Goal: Information Seeking & Learning: Understand process/instructions

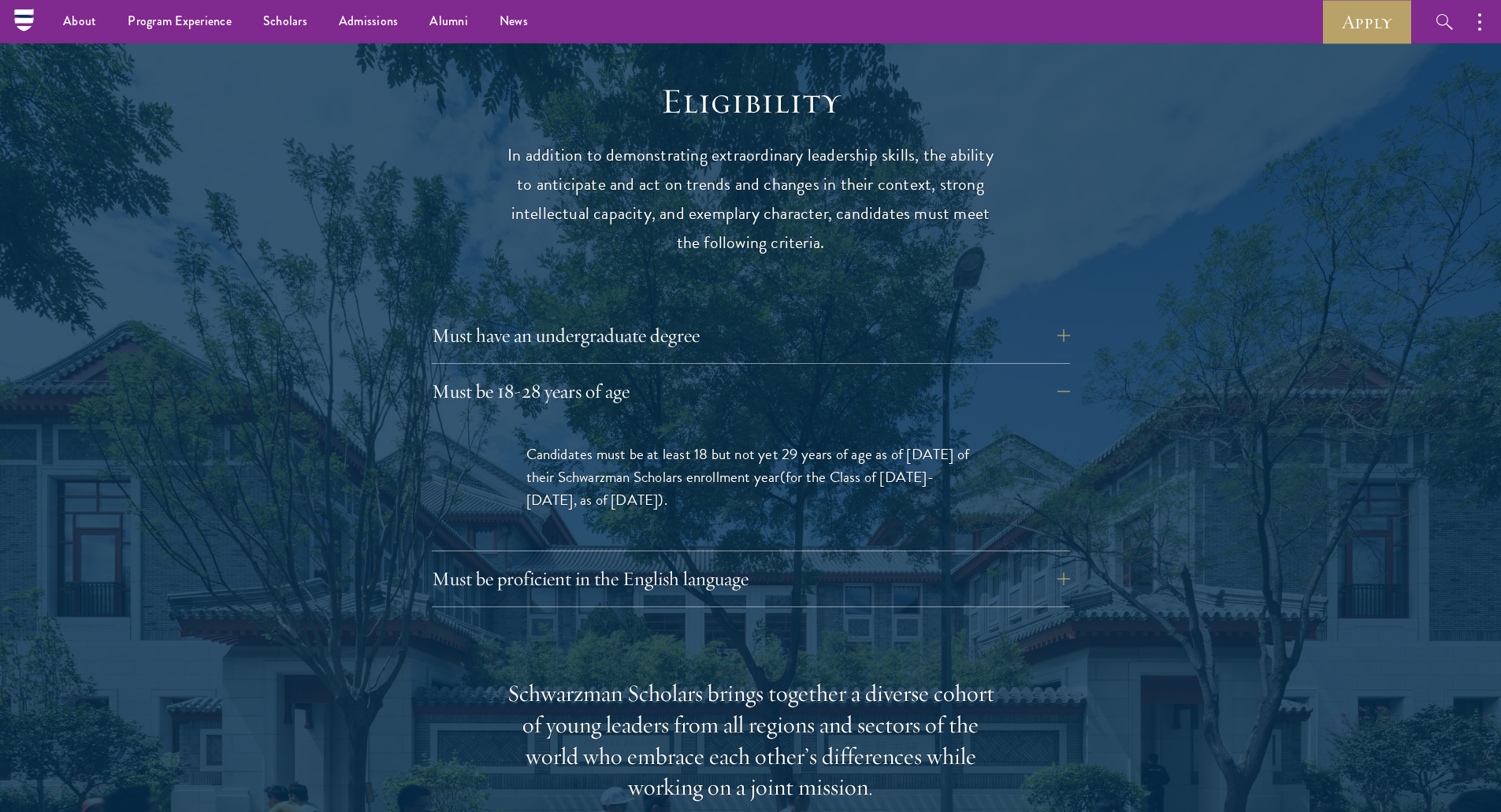
scroll to position [1733, 0]
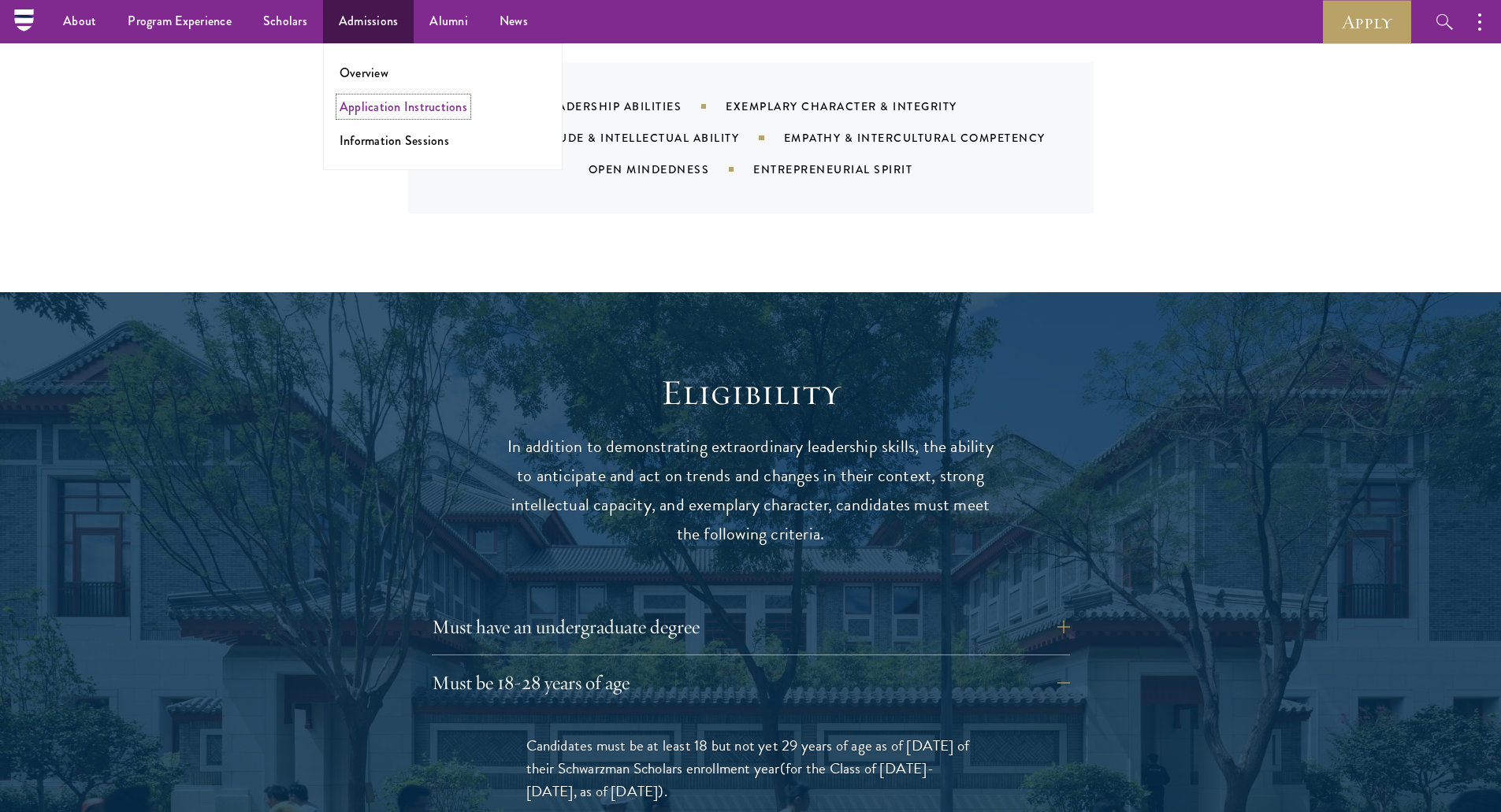
click at [369, 105] on link "Application Instructions" at bounding box center [404, 106] width 128 height 18
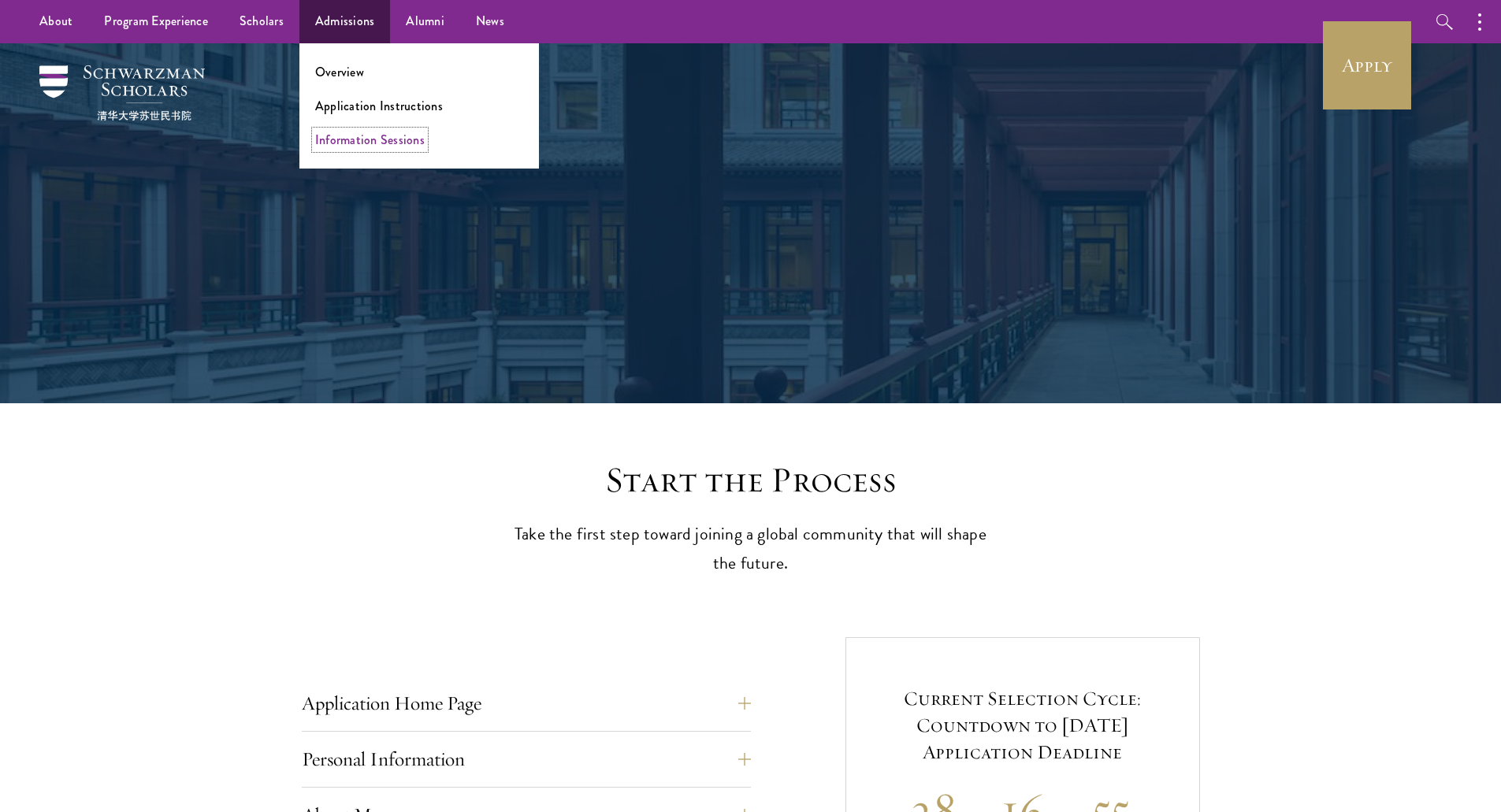
click at [363, 141] on link "Information Sessions" at bounding box center [369, 140] width 109 height 18
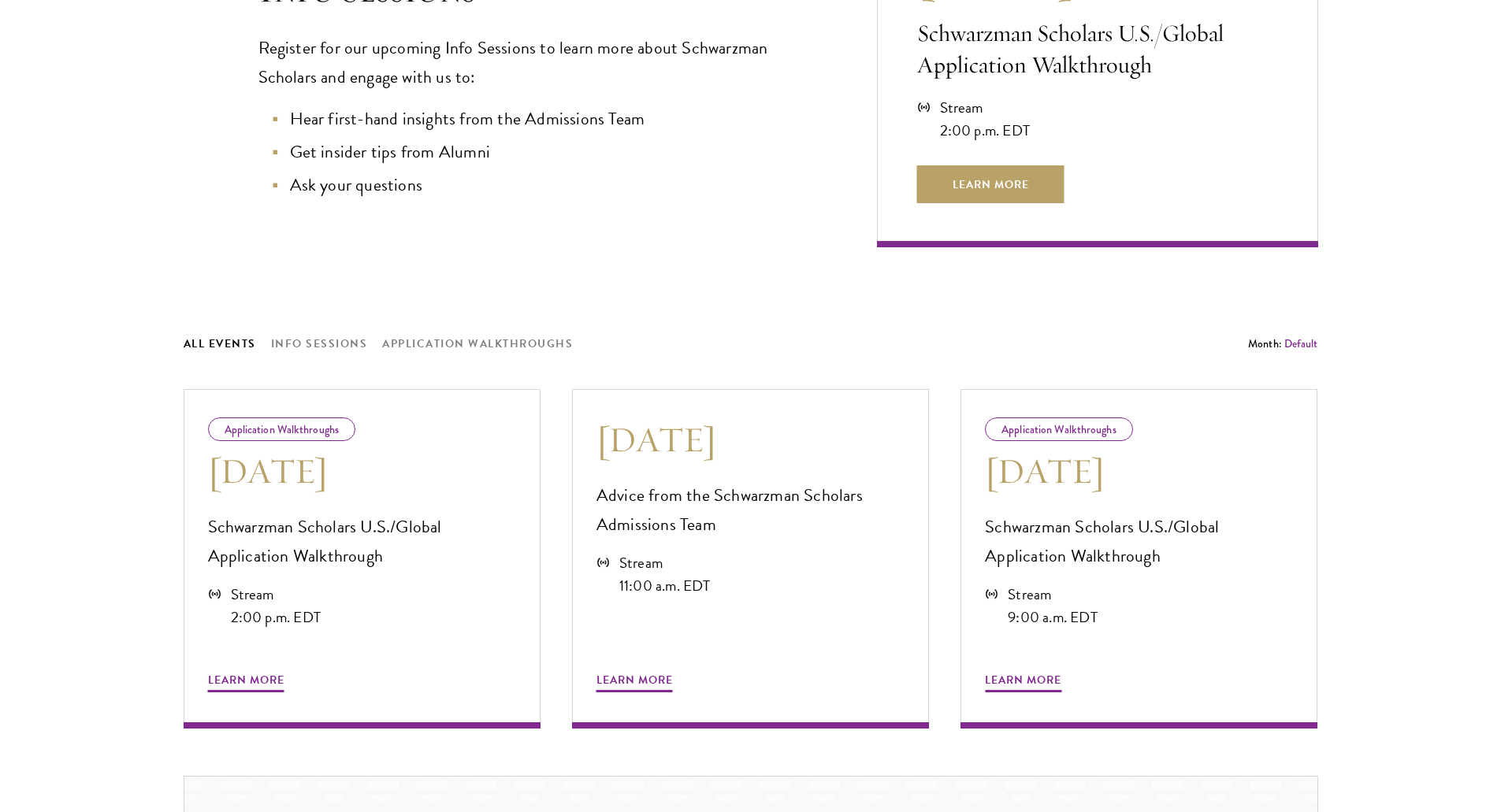
scroll to position [551, 0]
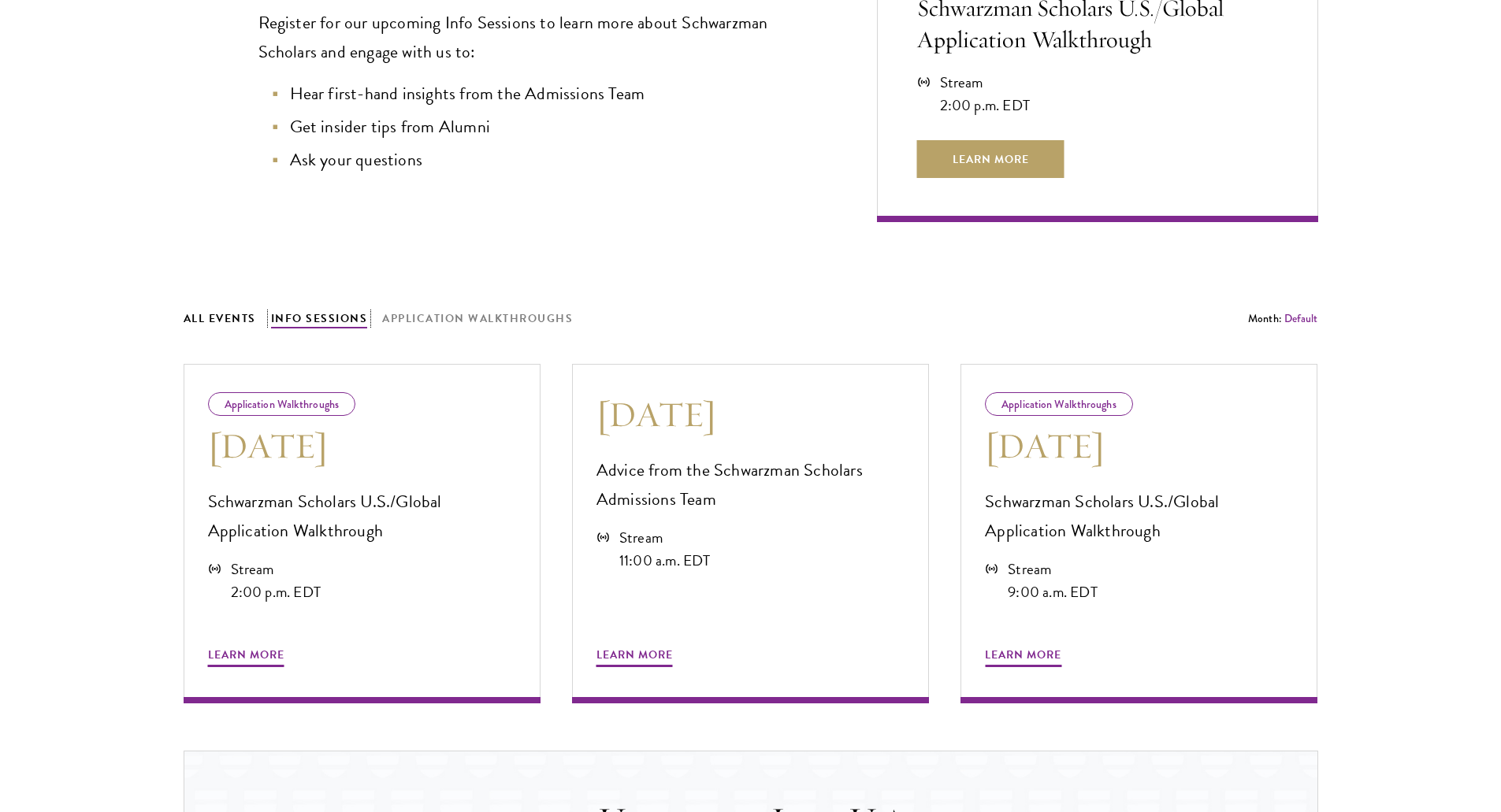
click at [306, 315] on button "Info Sessions" at bounding box center [319, 319] width 96 height 20
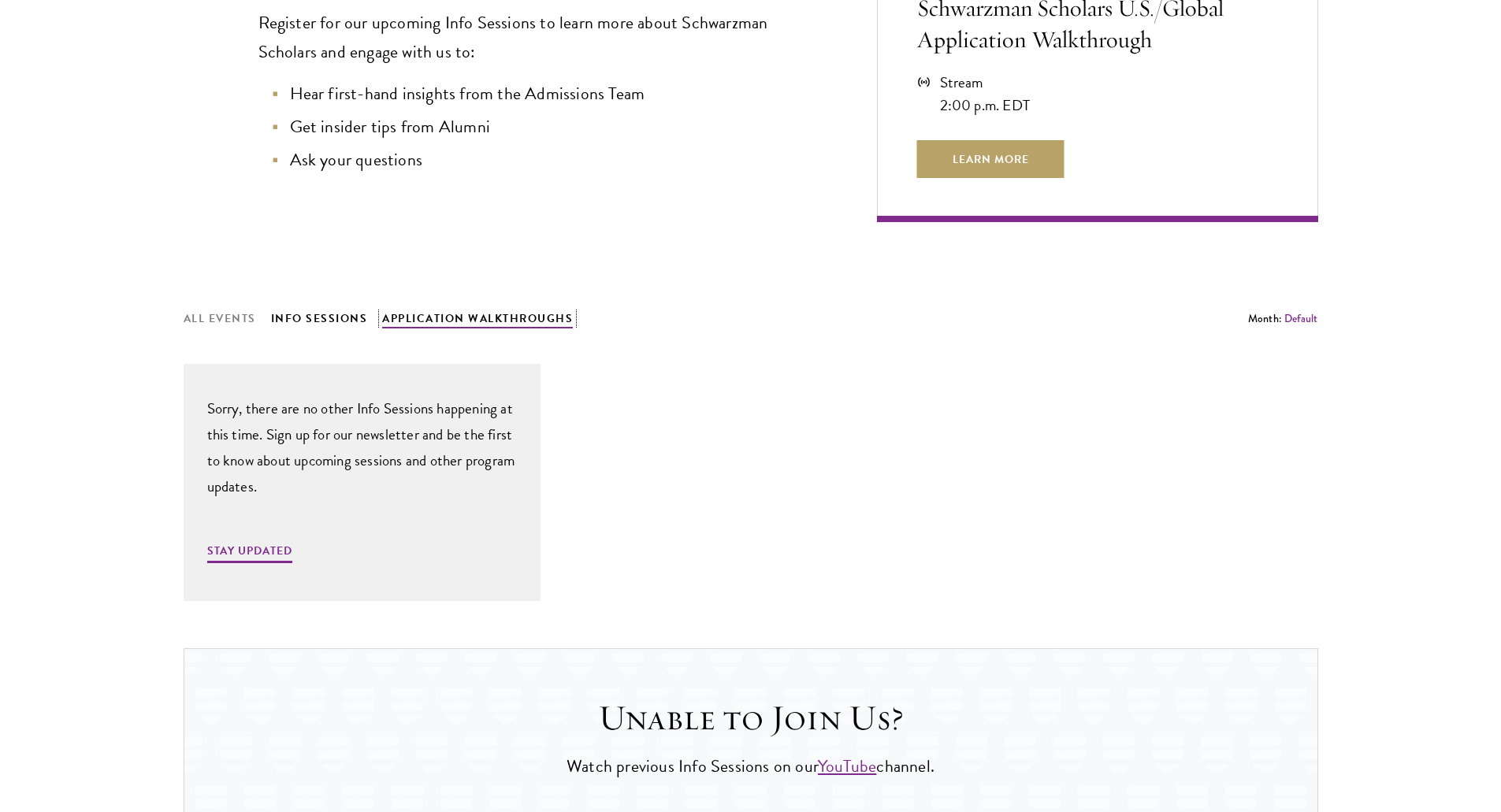
click at [460, 315] on button "Application Walkthroughs" at bounding box center [477, 319] width 191 height 20
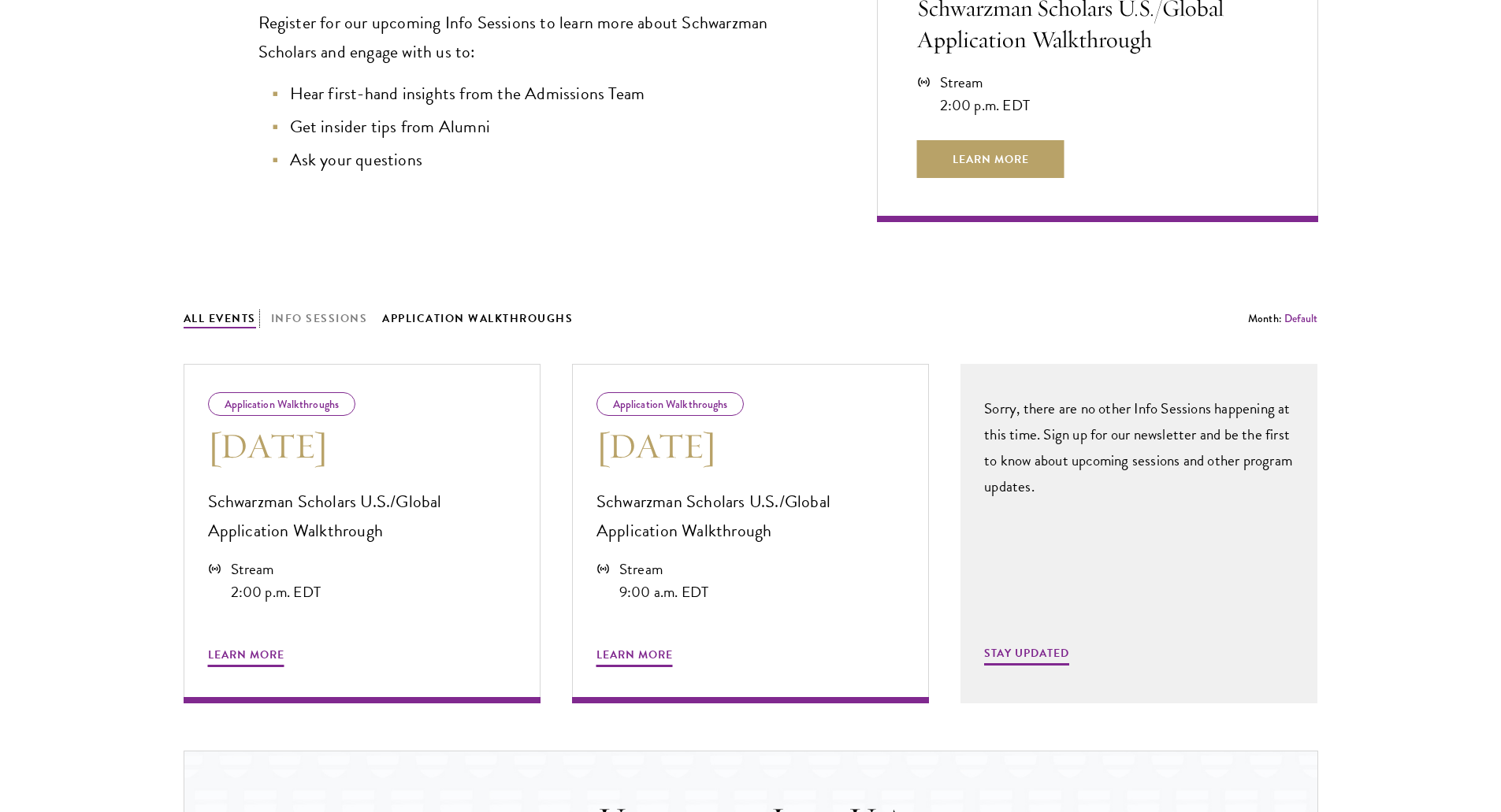
click at [204, 318] on button "All Events" at bounding box center [219, 319] width 73 height 20
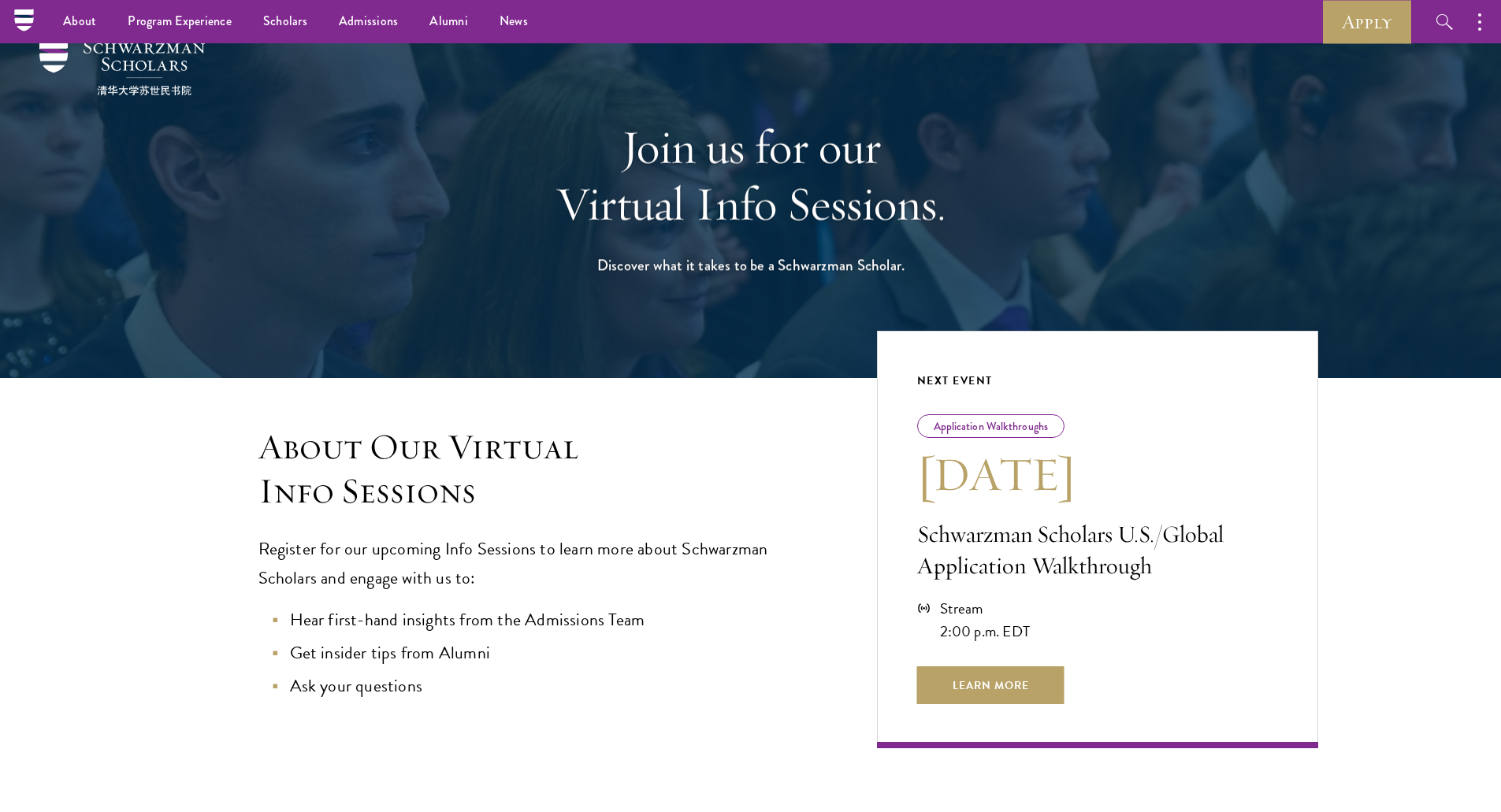
scroll to position [0, 0]
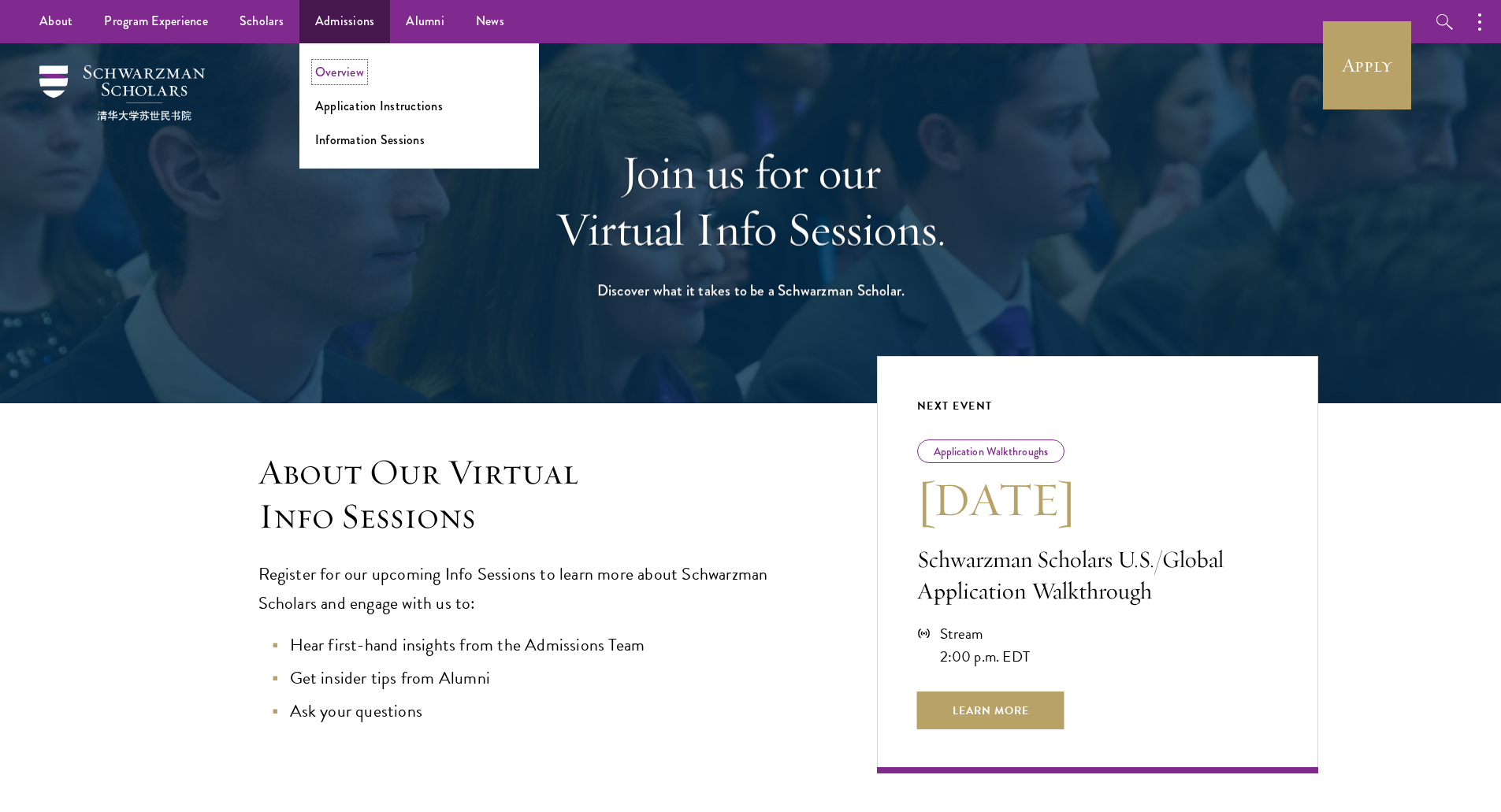
click at [345, 75] on link "Overview" at bounding box center [340, 72] width 49 height 18
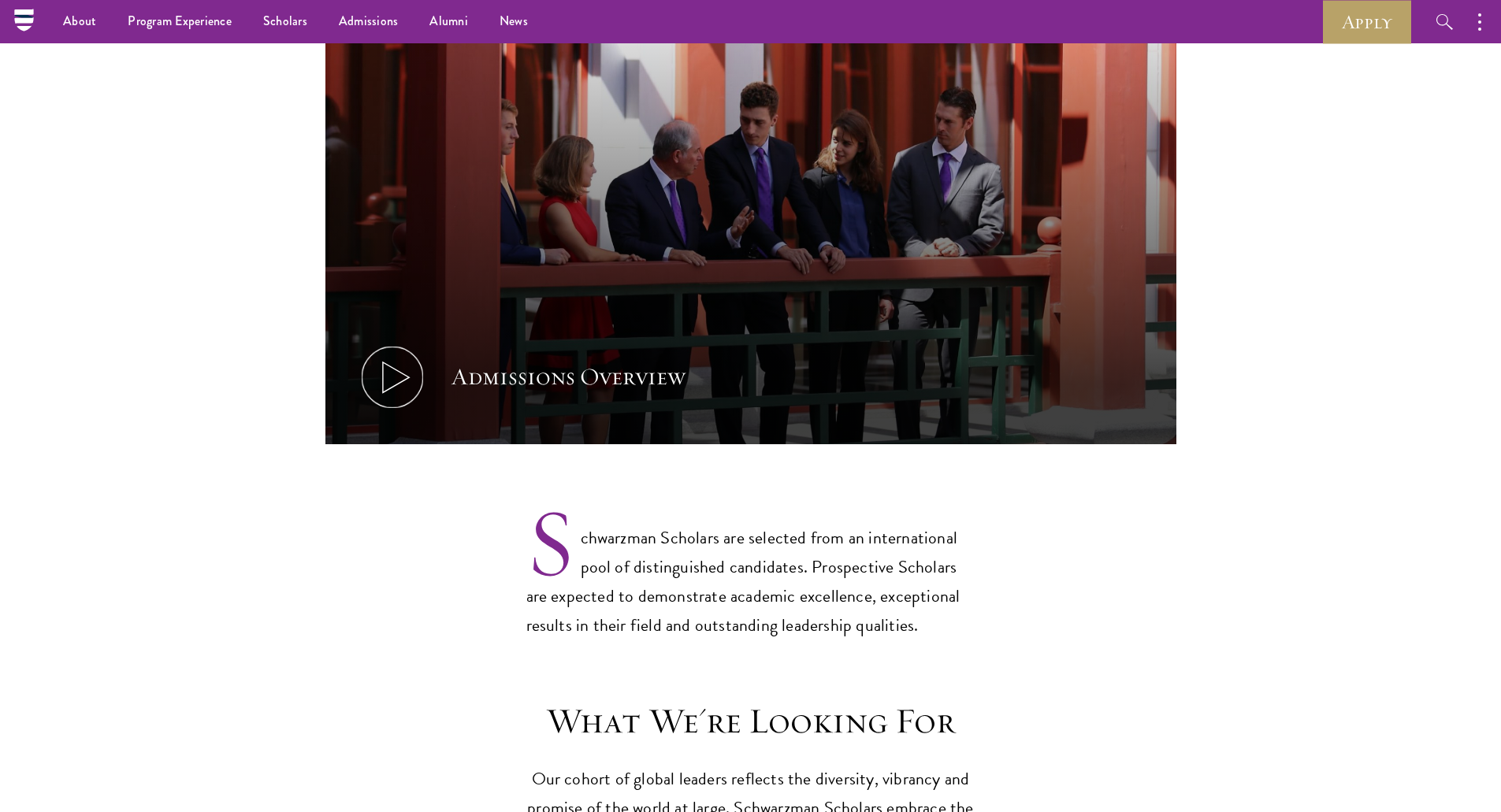
scroll to position [709, 0]
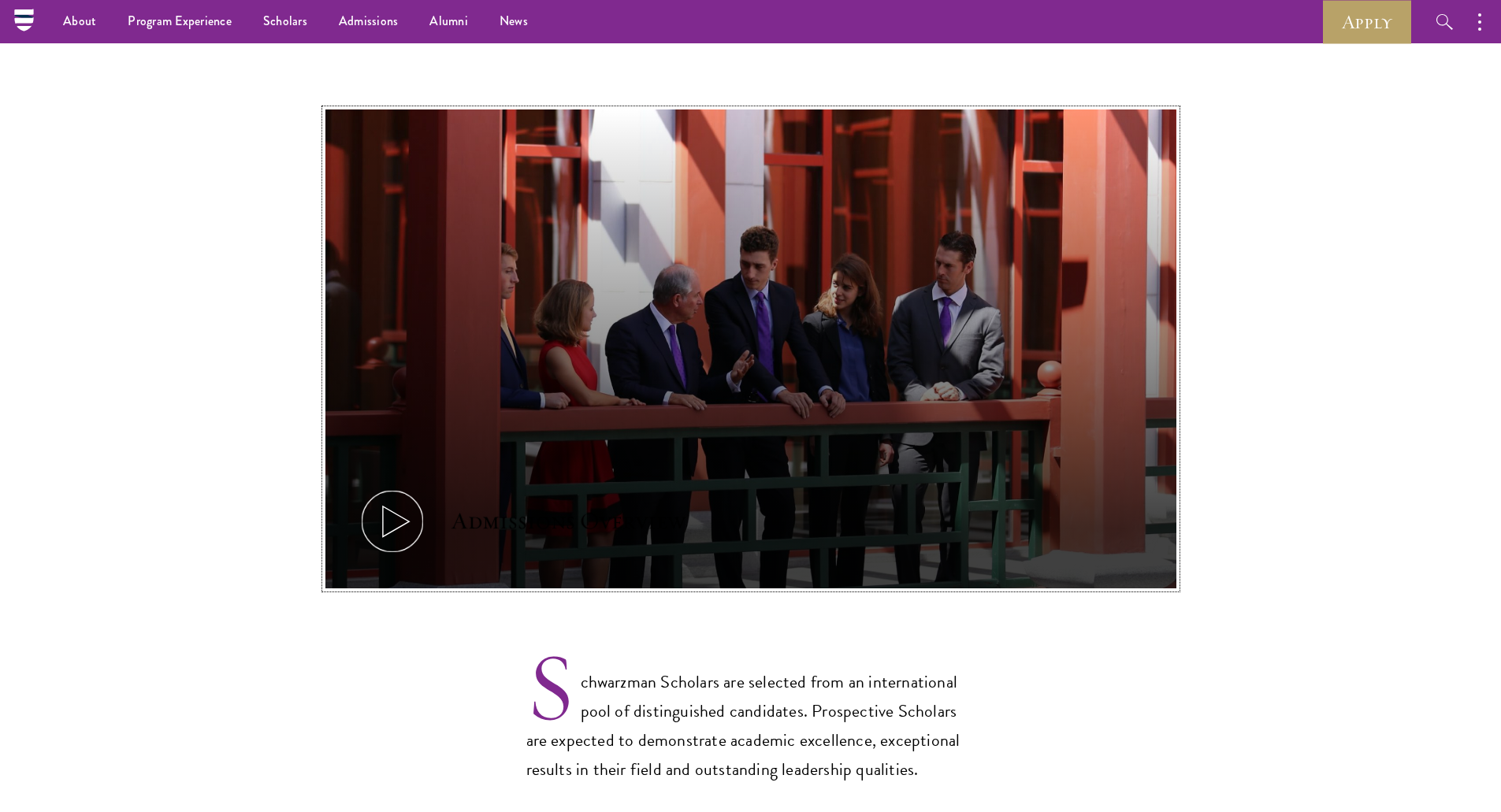
click at [408, 507] on use at bounding box center [395, 522] width 26 height 31
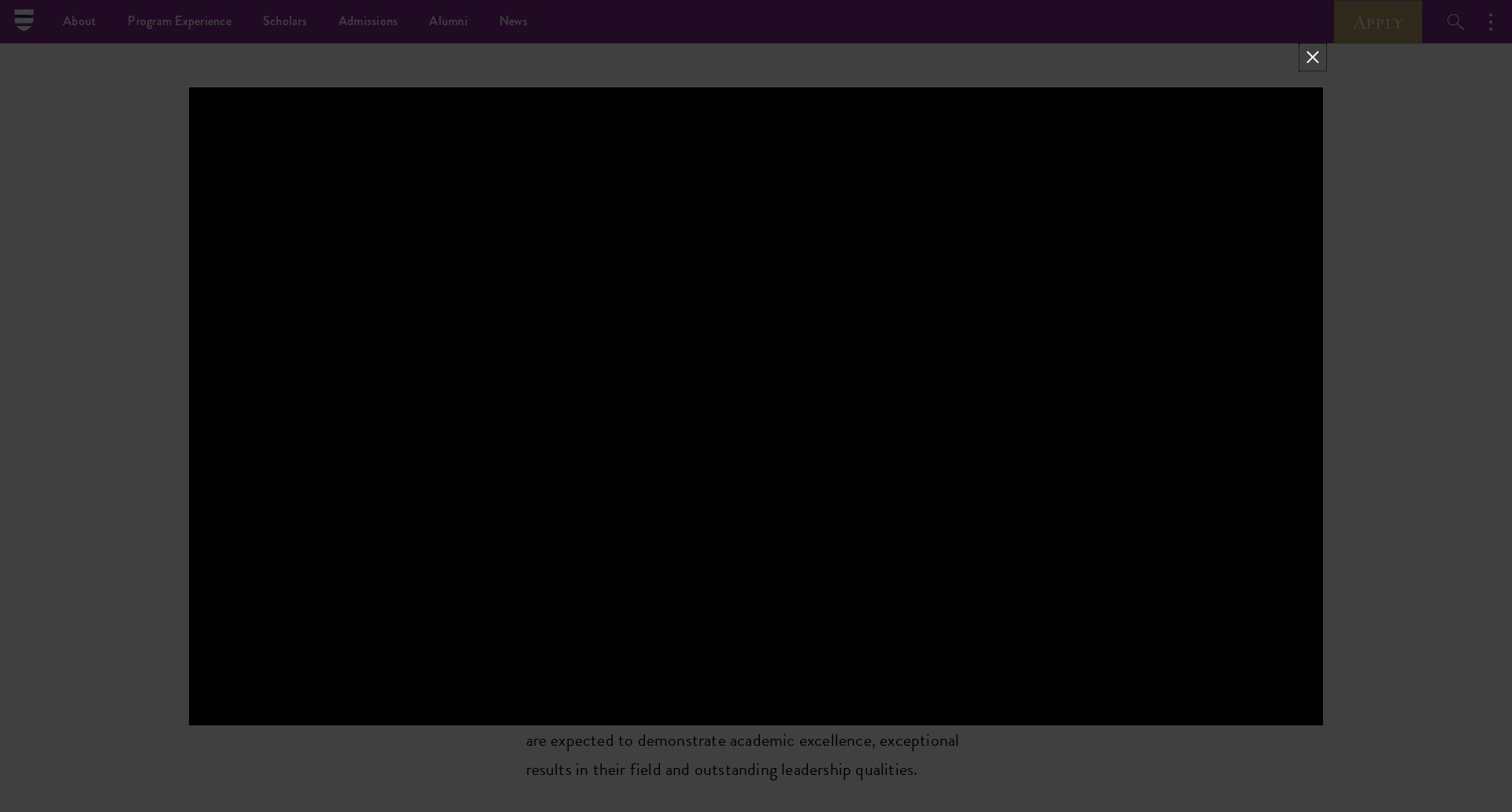
click at [1306, 56] on button at bounding box center [1312, 56] width 21 height 21
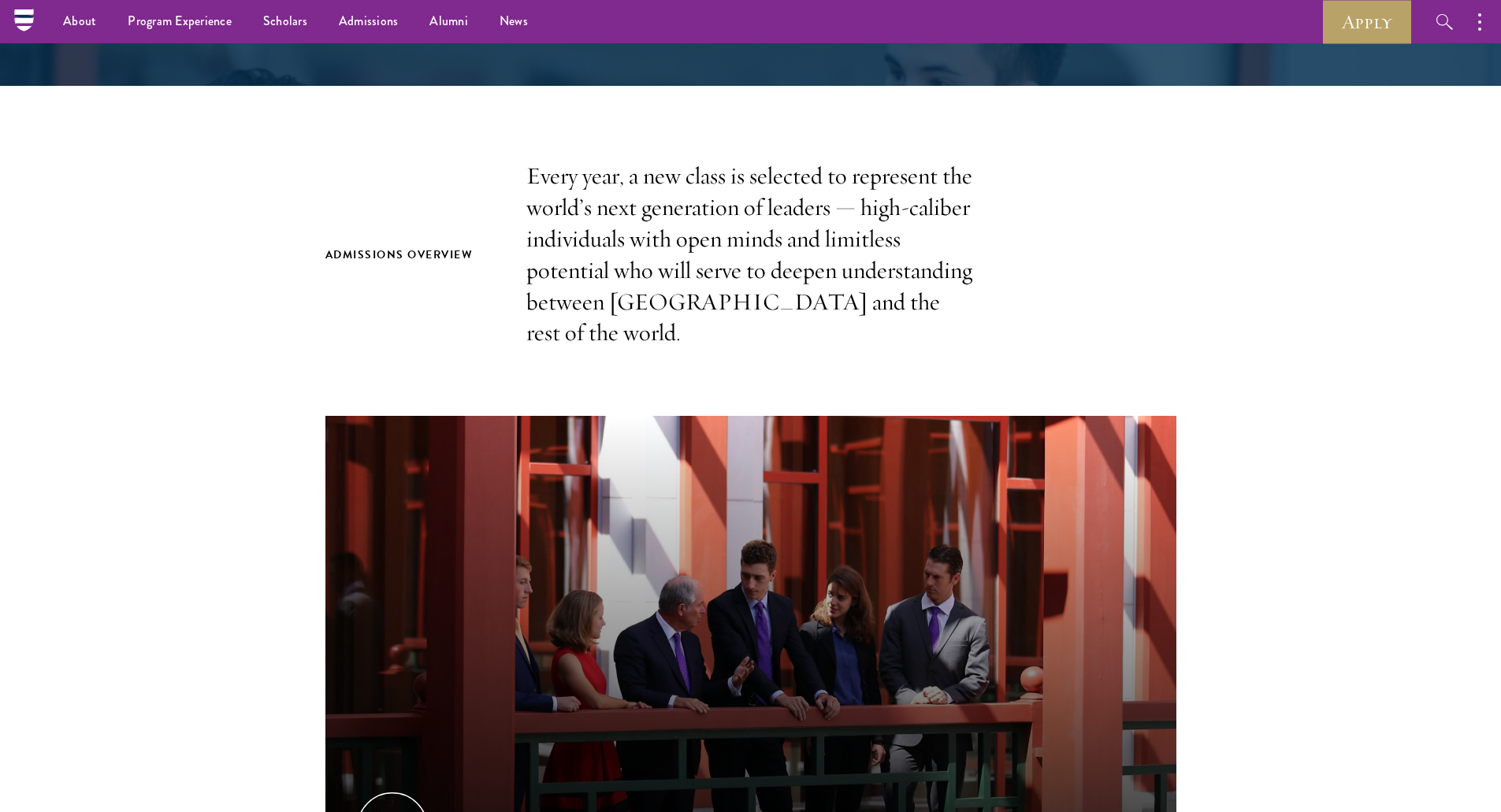
scroll to position [394, 0]
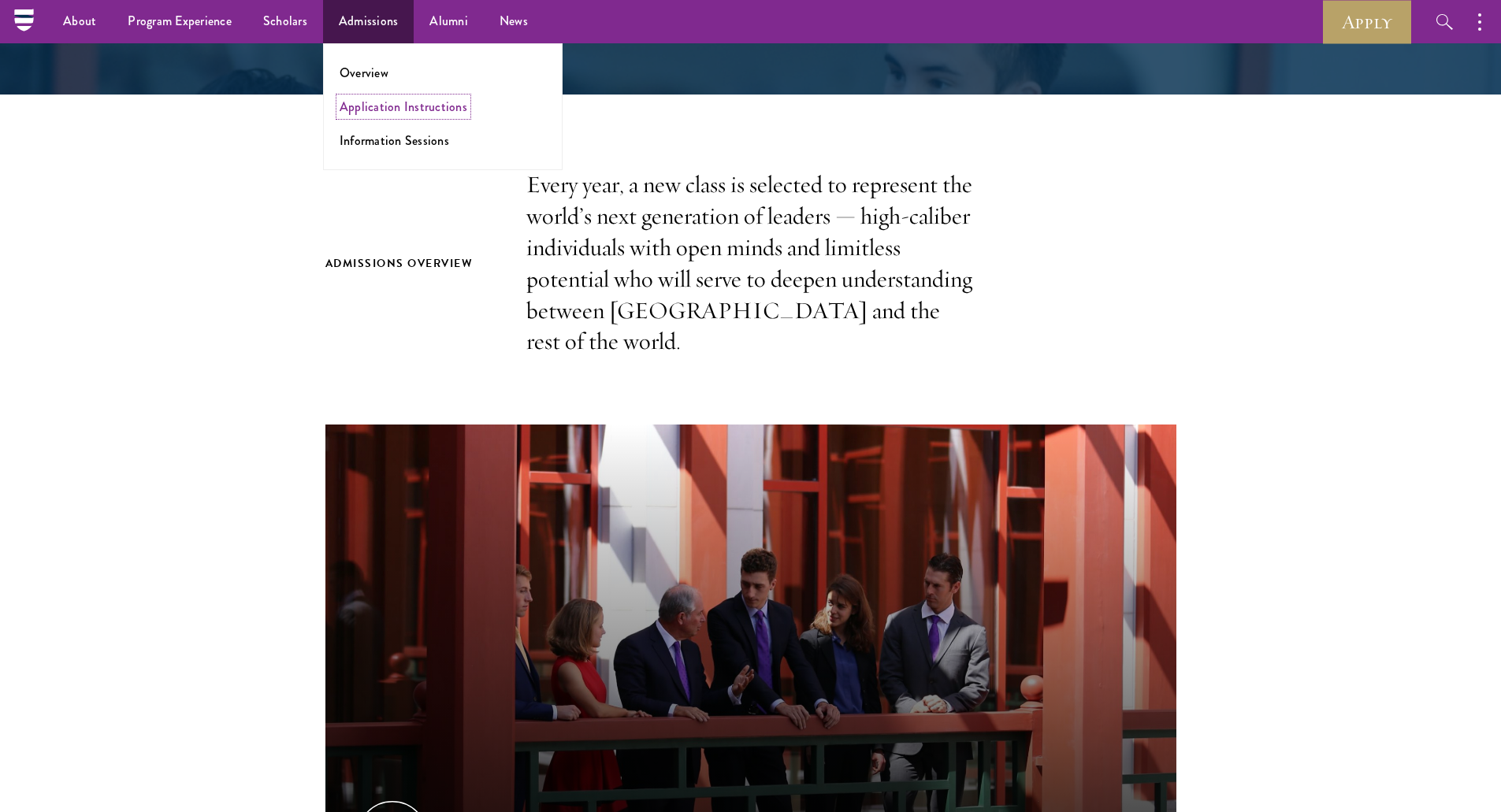
click at [371, 115] on link "Application Instructions" at bounding box center [404, 106] width 128 height 18
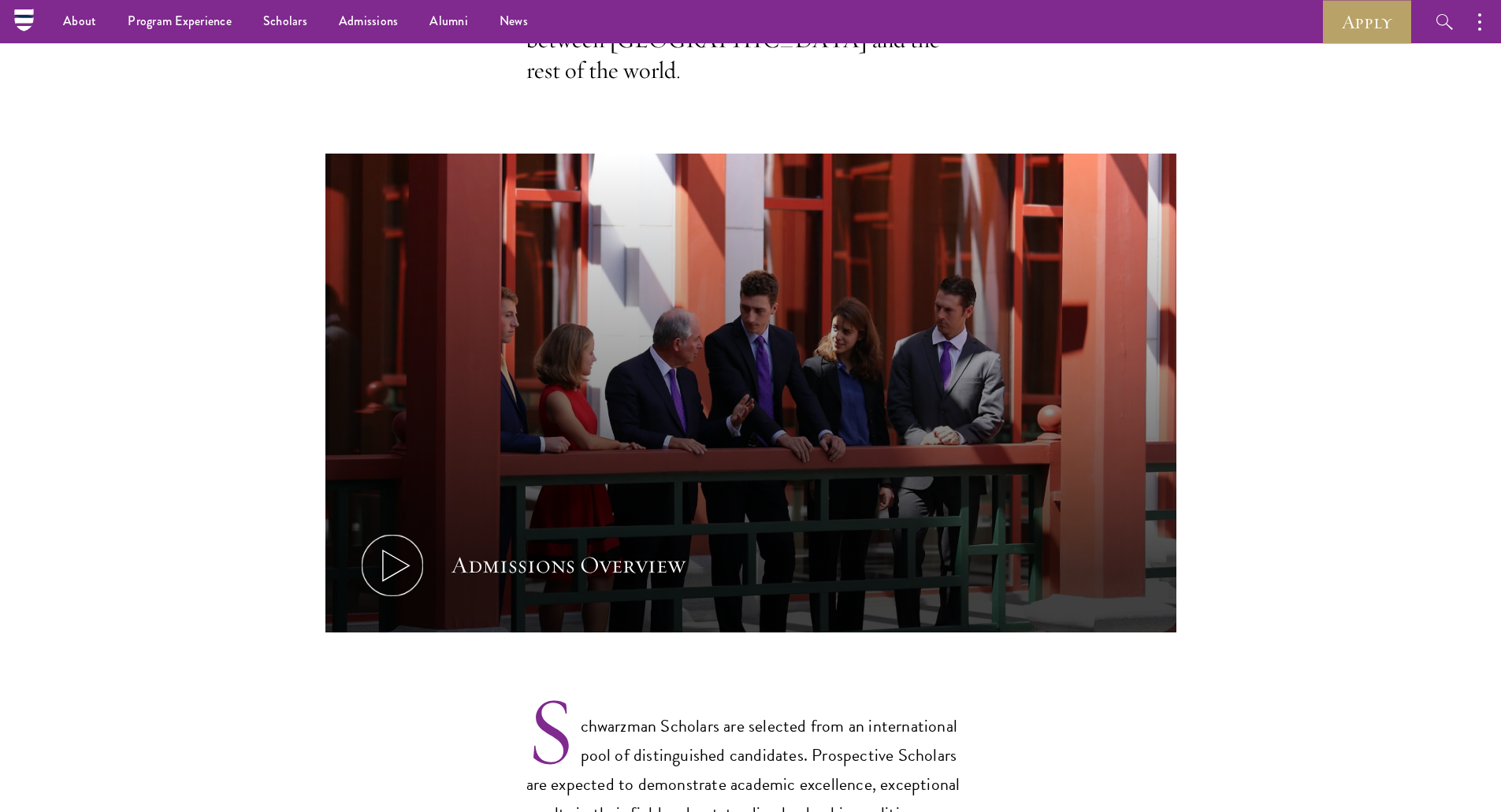
scroll to position [630, 0]
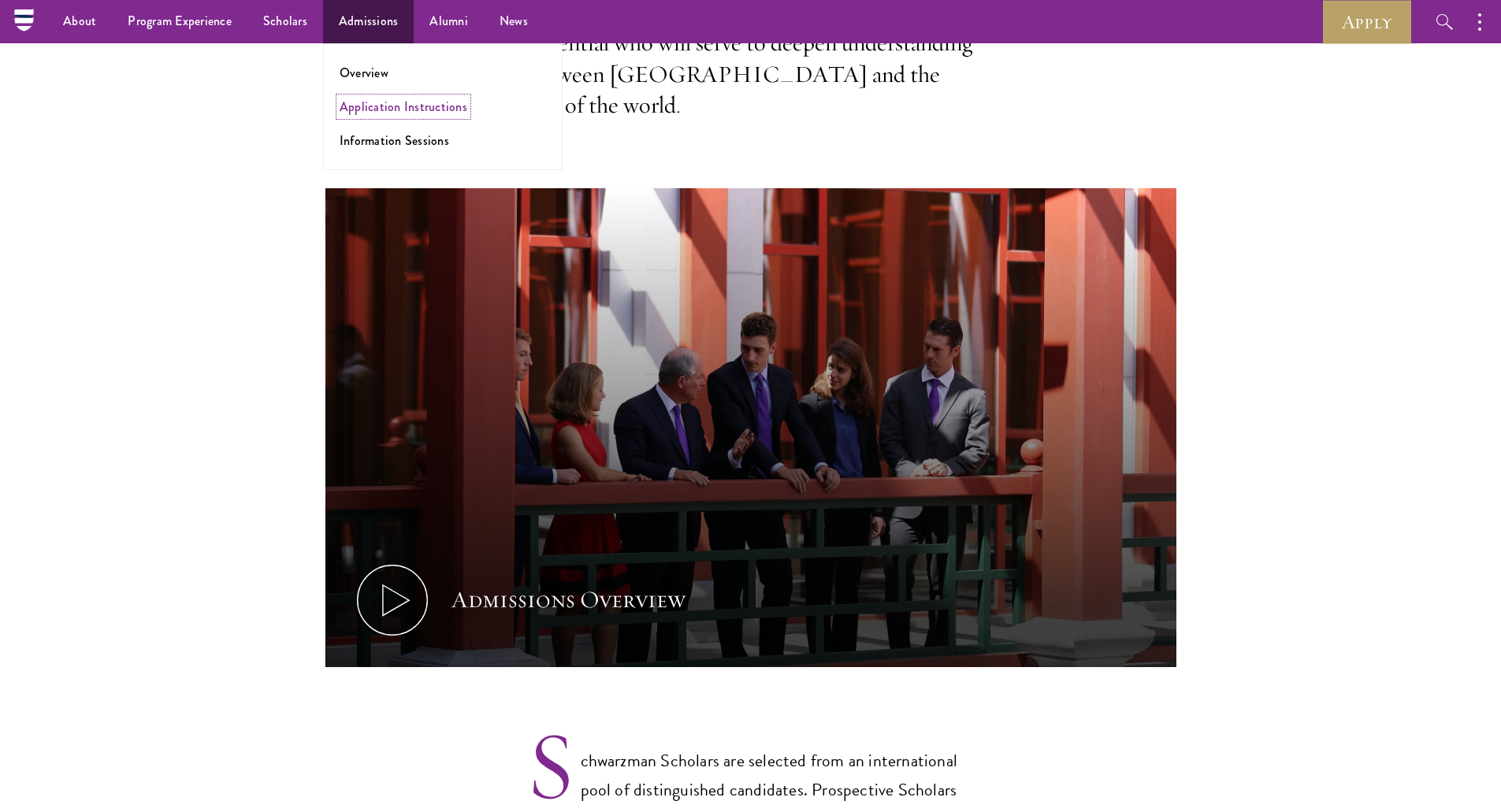
click at [378, 101] on link "Application Instructions" at bounding box center [404, 106] width 128 height 18
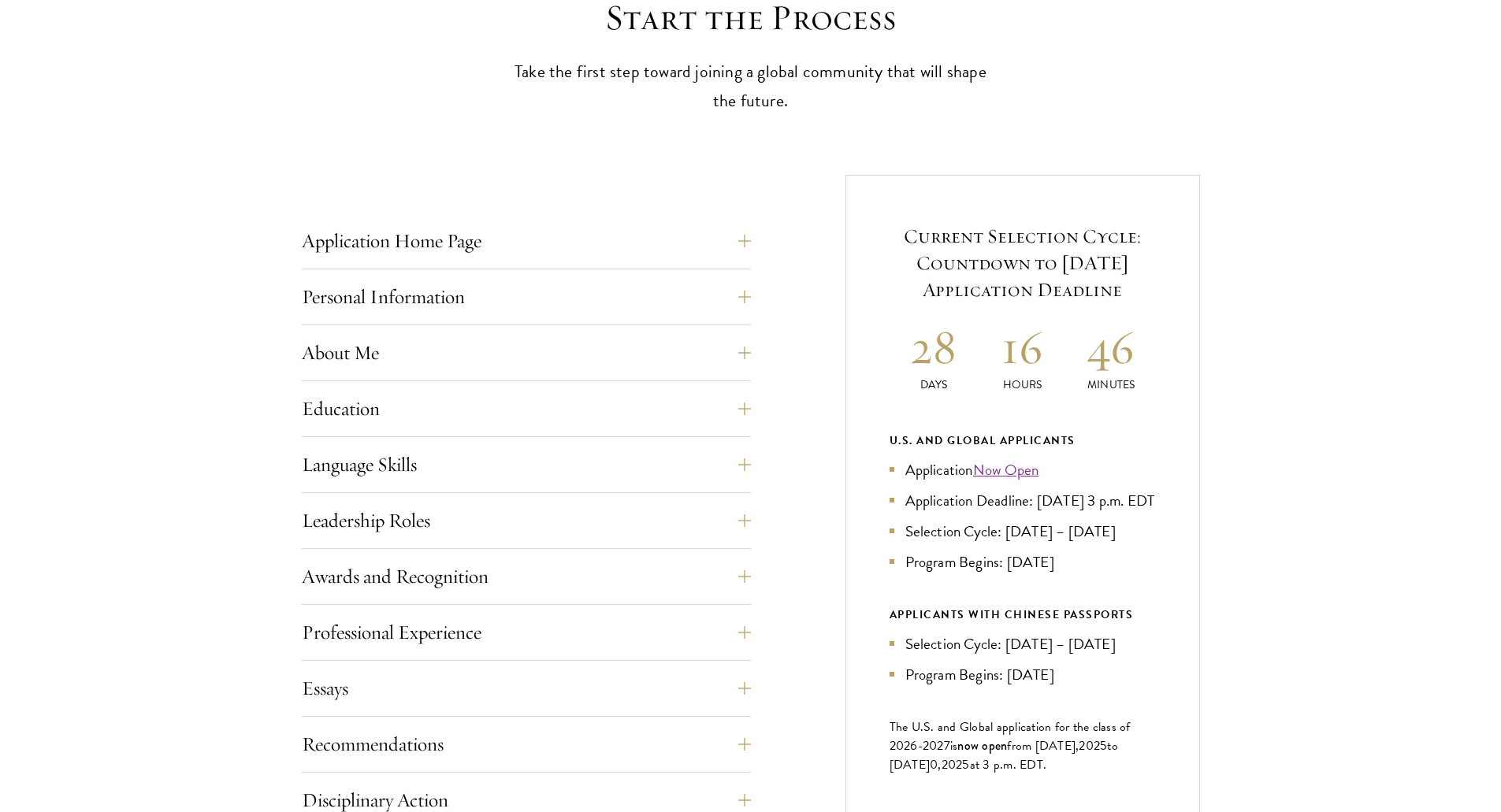
scroll to position [472, 0]
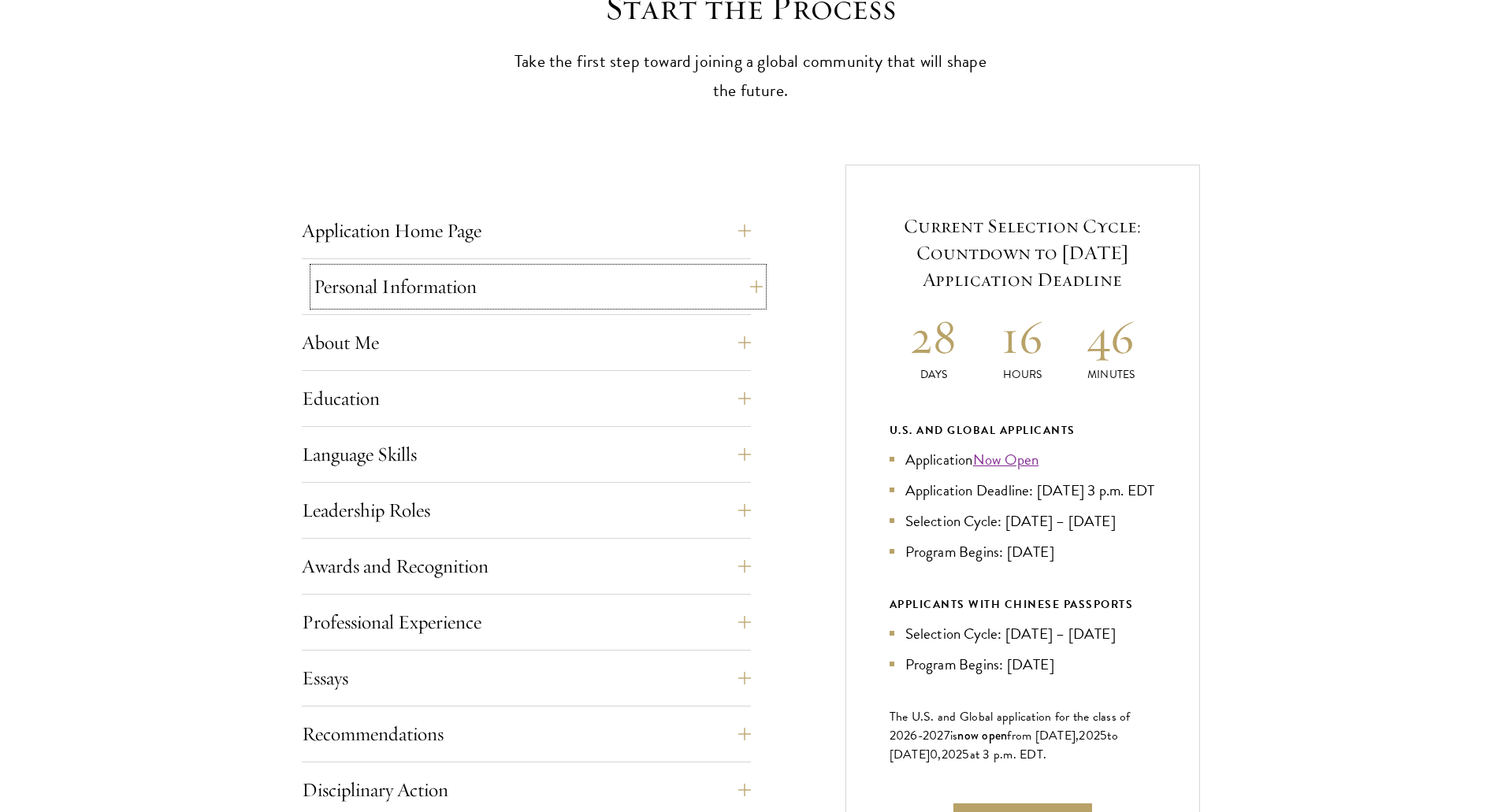
click at [406, 294] on button "Personal Information" at bounding box center [538, 286] width 449 height 37
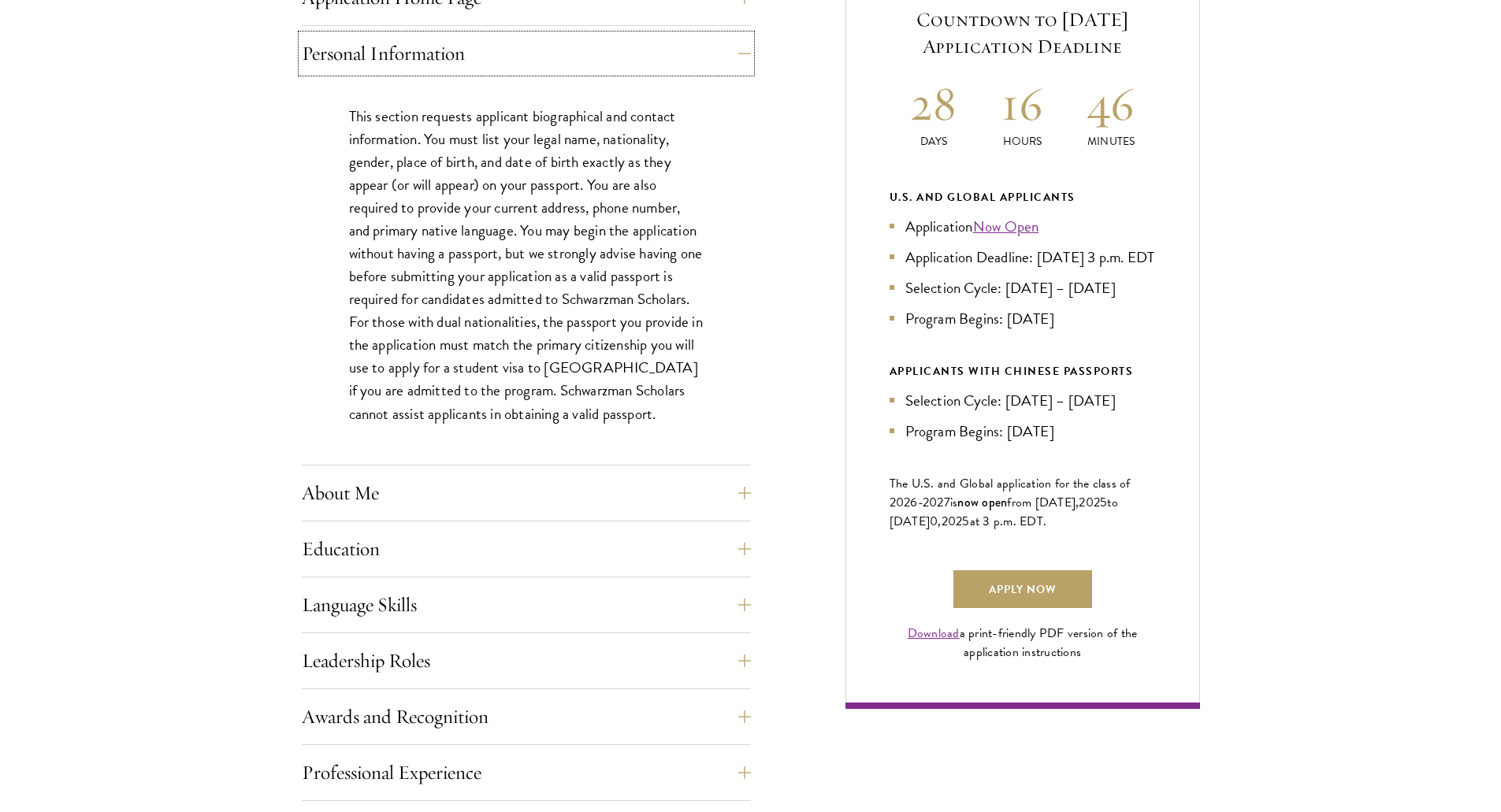
scroll to position [709, 0]
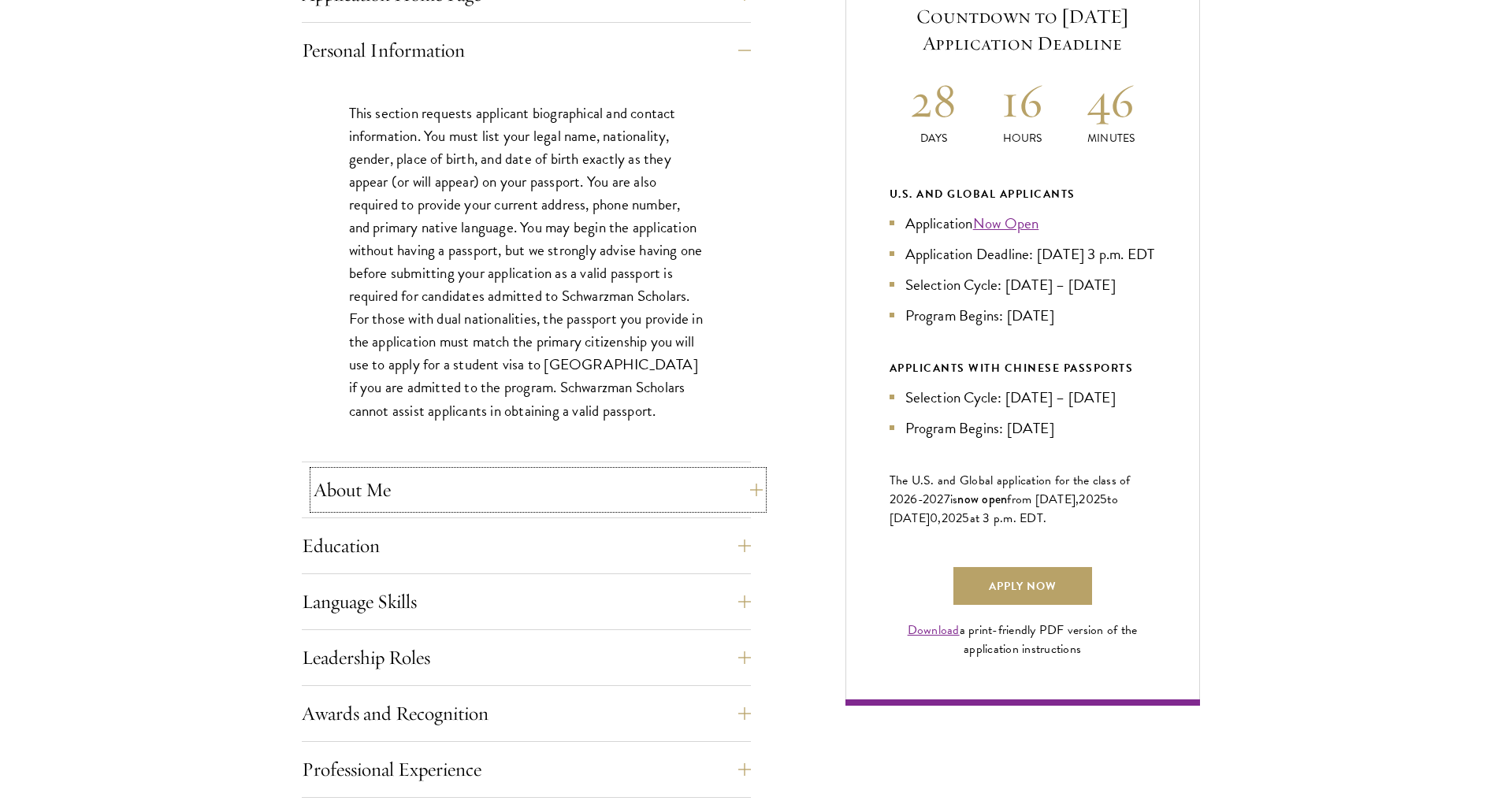
click at [345, 499] on button "About Me" at bounding box center [538, 490] width 449 height 37
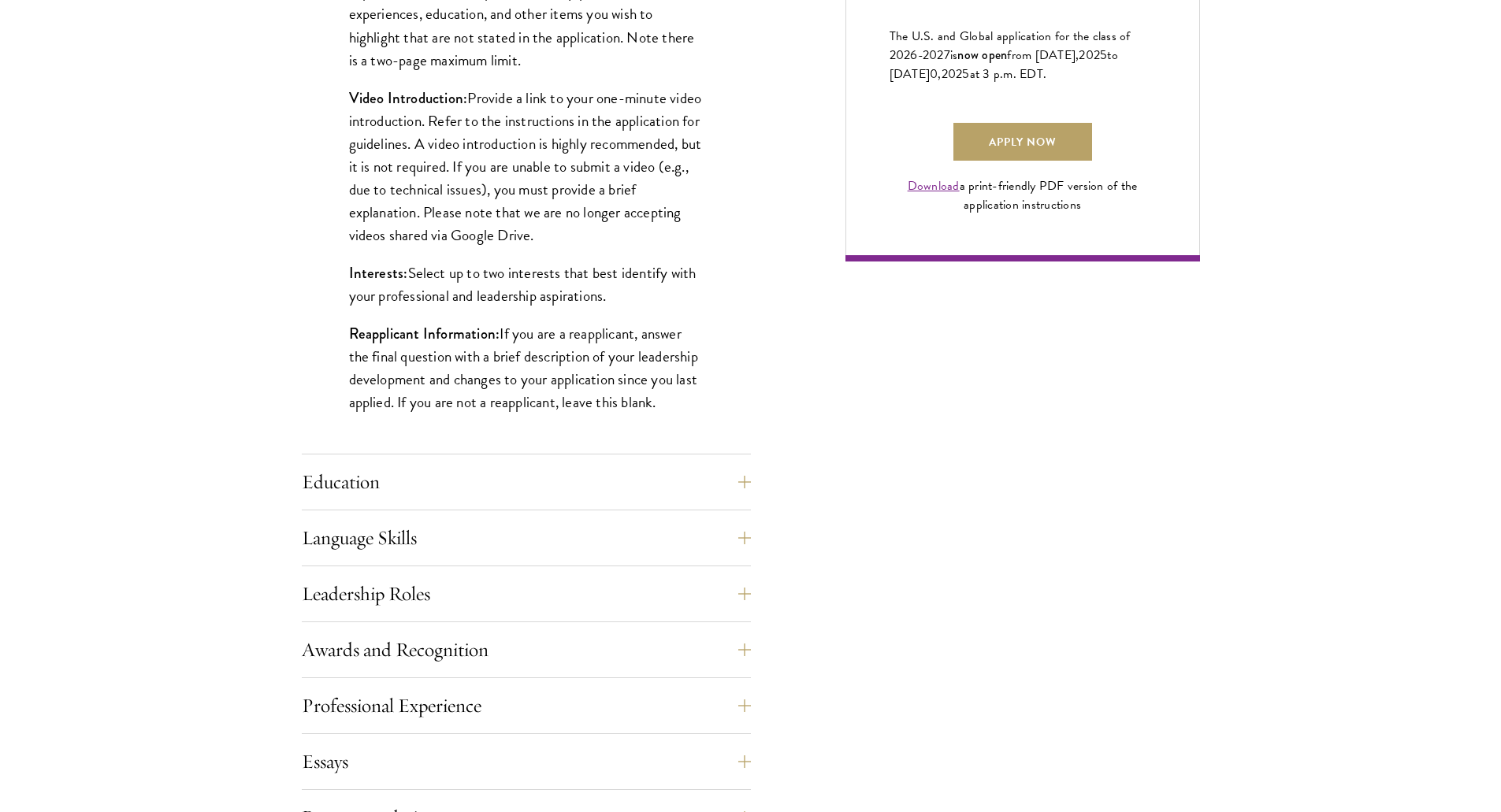
scroll to position [1182, 0]
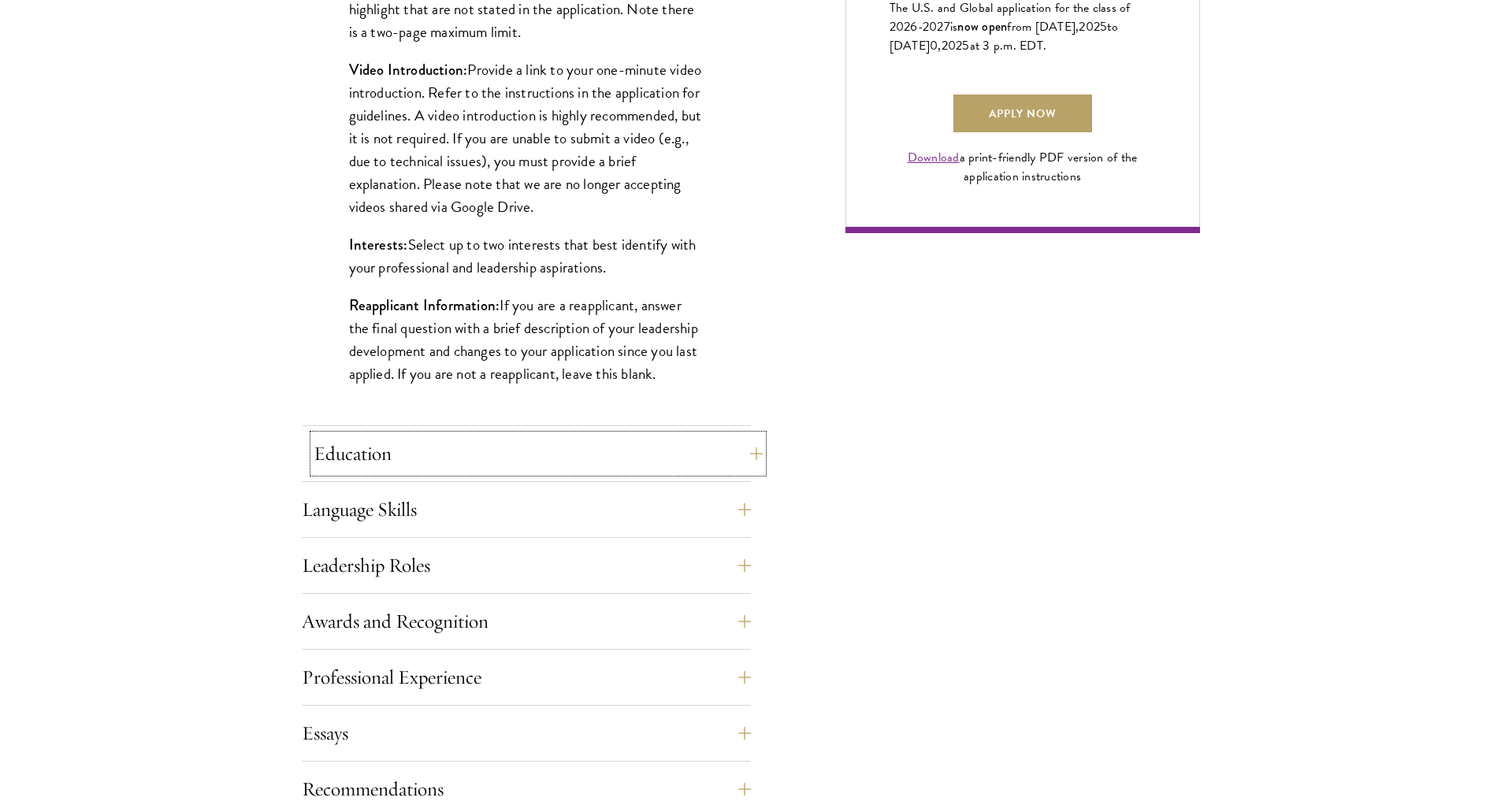
click at [360, 455] on button "Education" at bounding box center [538, 454] width 449 height 37
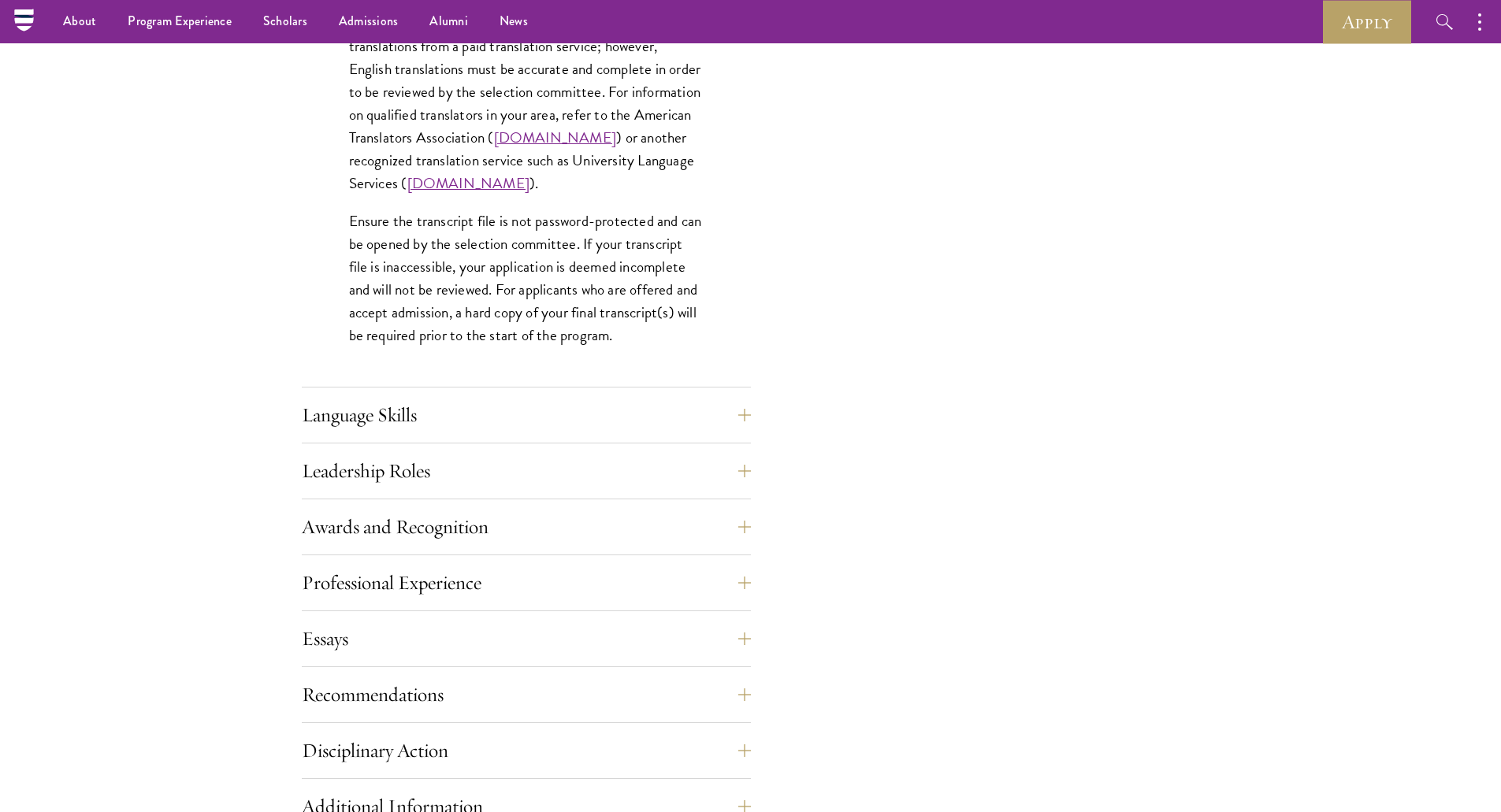
scroll to position [2363, 0]
click at [385, 415] on button "Language Skills" at bounding box center [538, 419] width 449 height 37
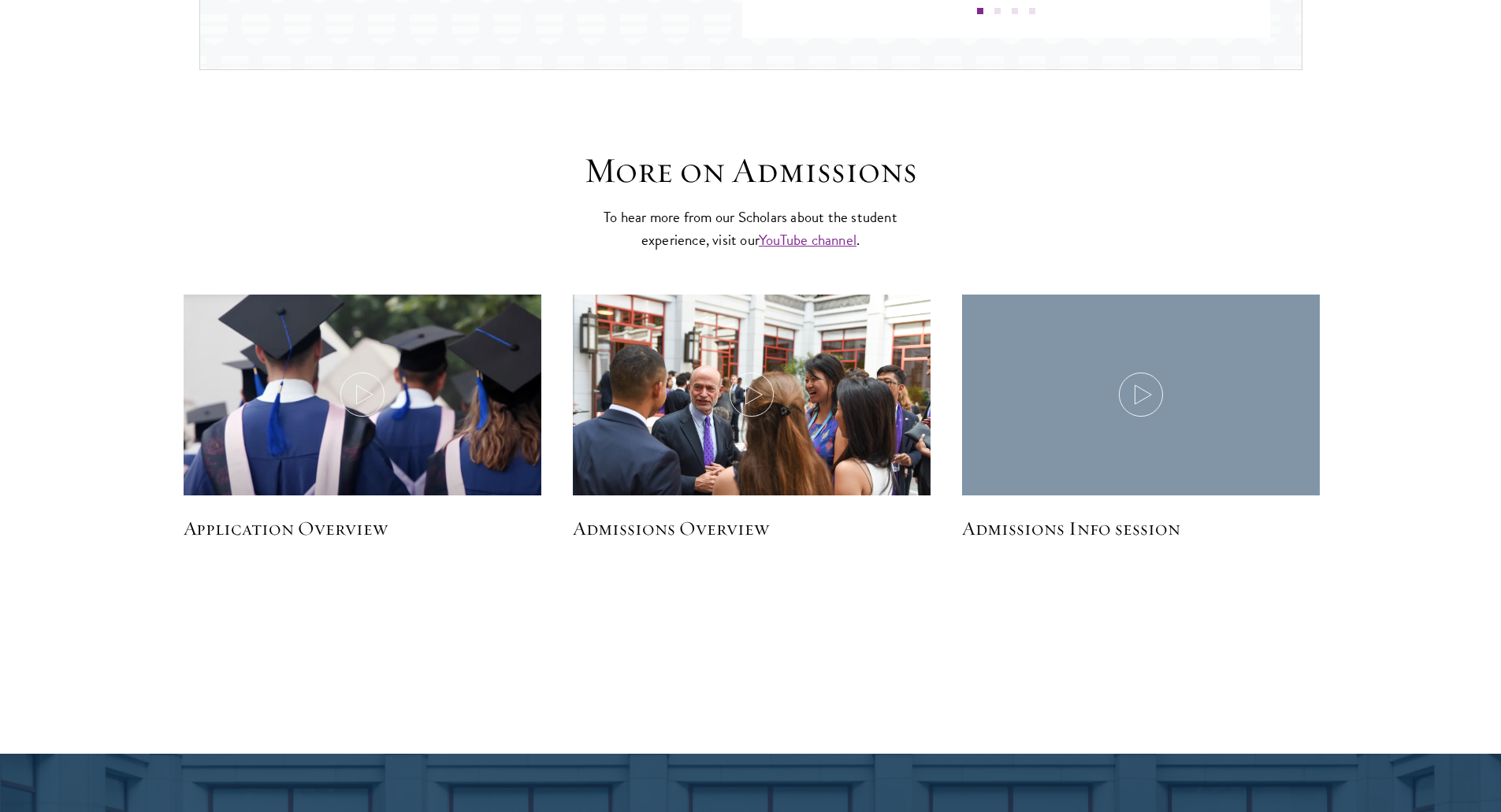
scroll to position [2914, 0]
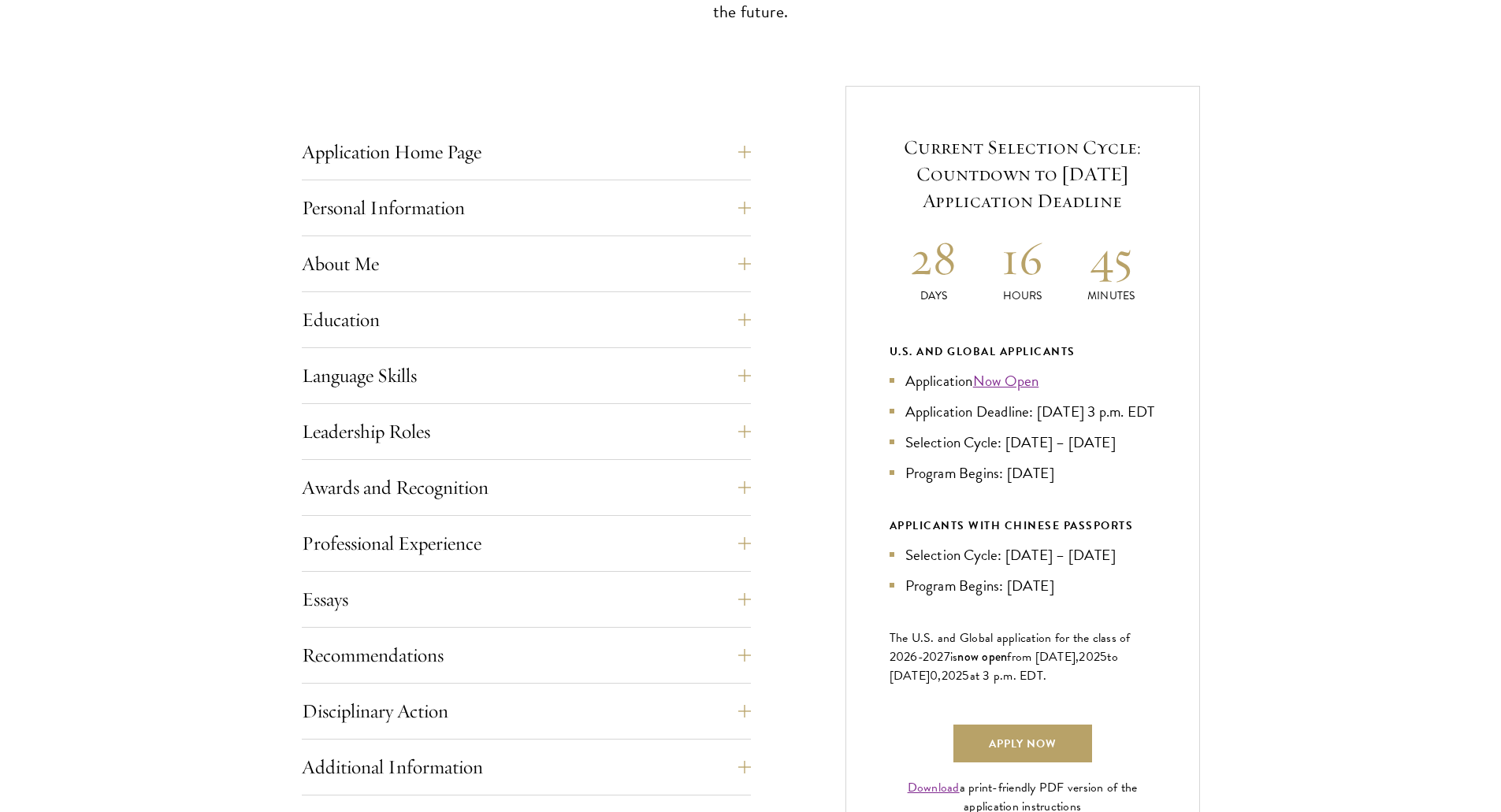
scroll to position [630, 0]
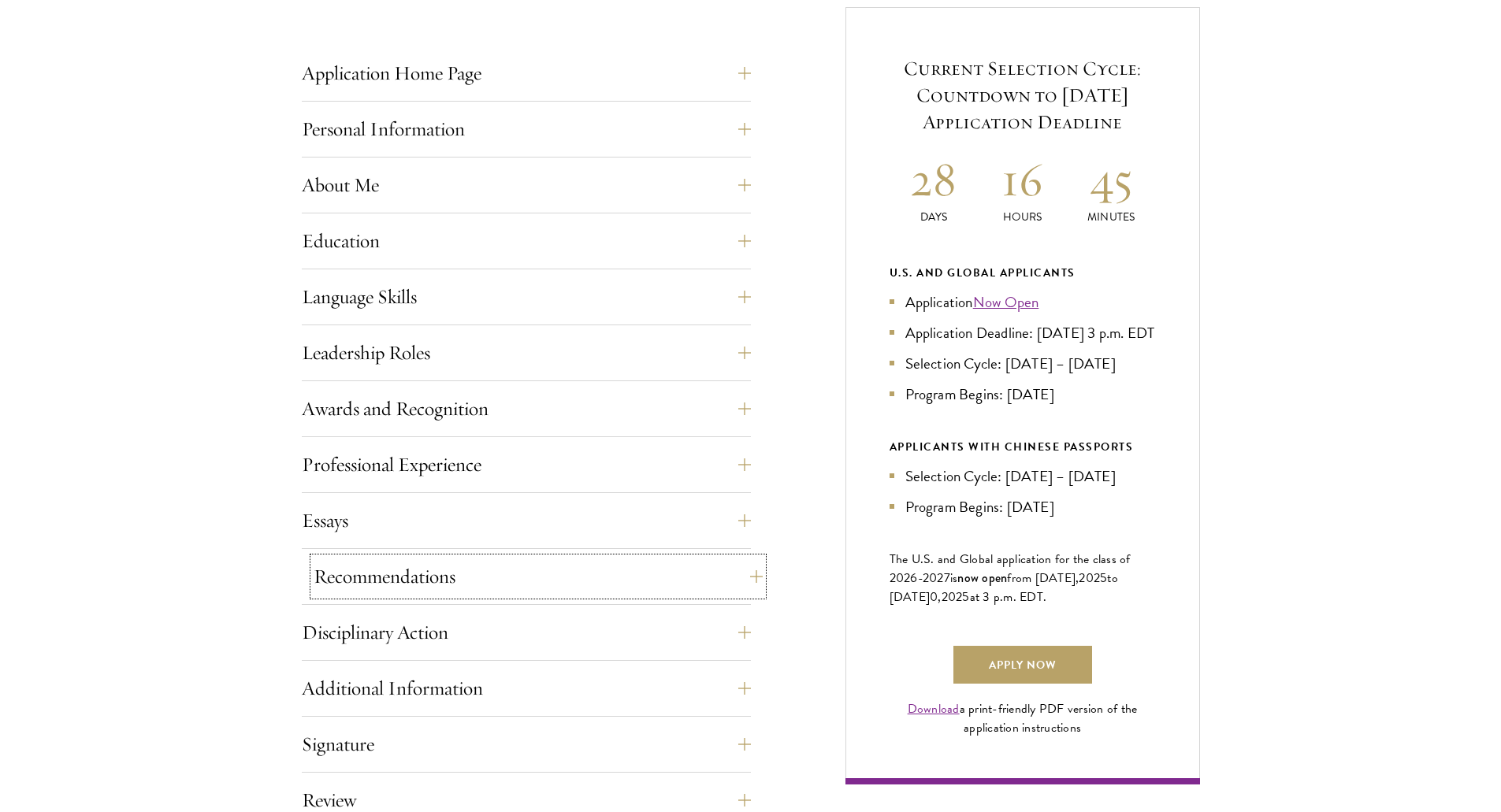
click at [346, 572] on button "Recommendations" at bounding box center [538, 577] width 449 height 37
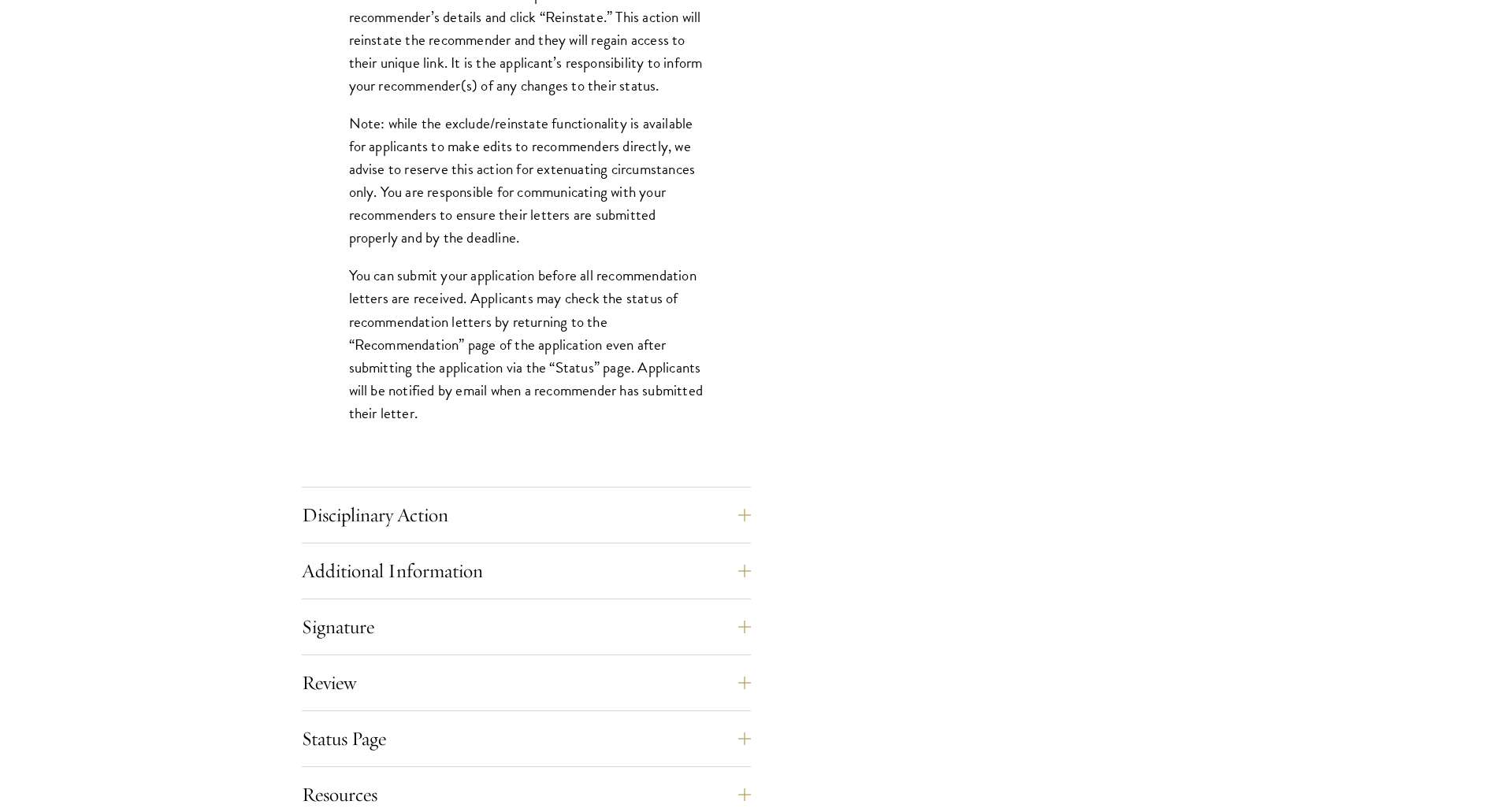
scroll to position [2048, 0]
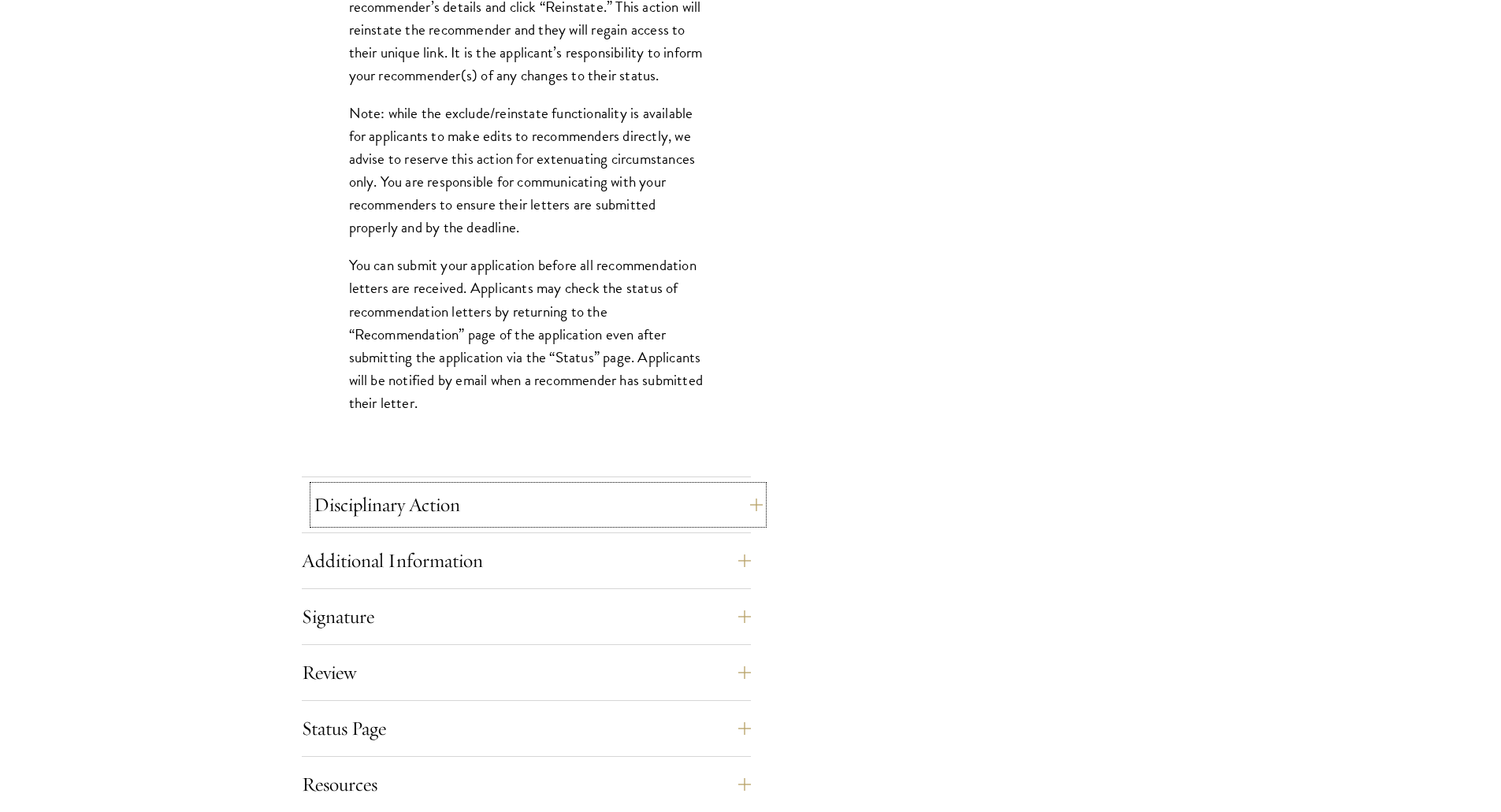
click at [336, 504] on button "Disciplinary Action" at bounding box center [538, 505] width 449 height 37
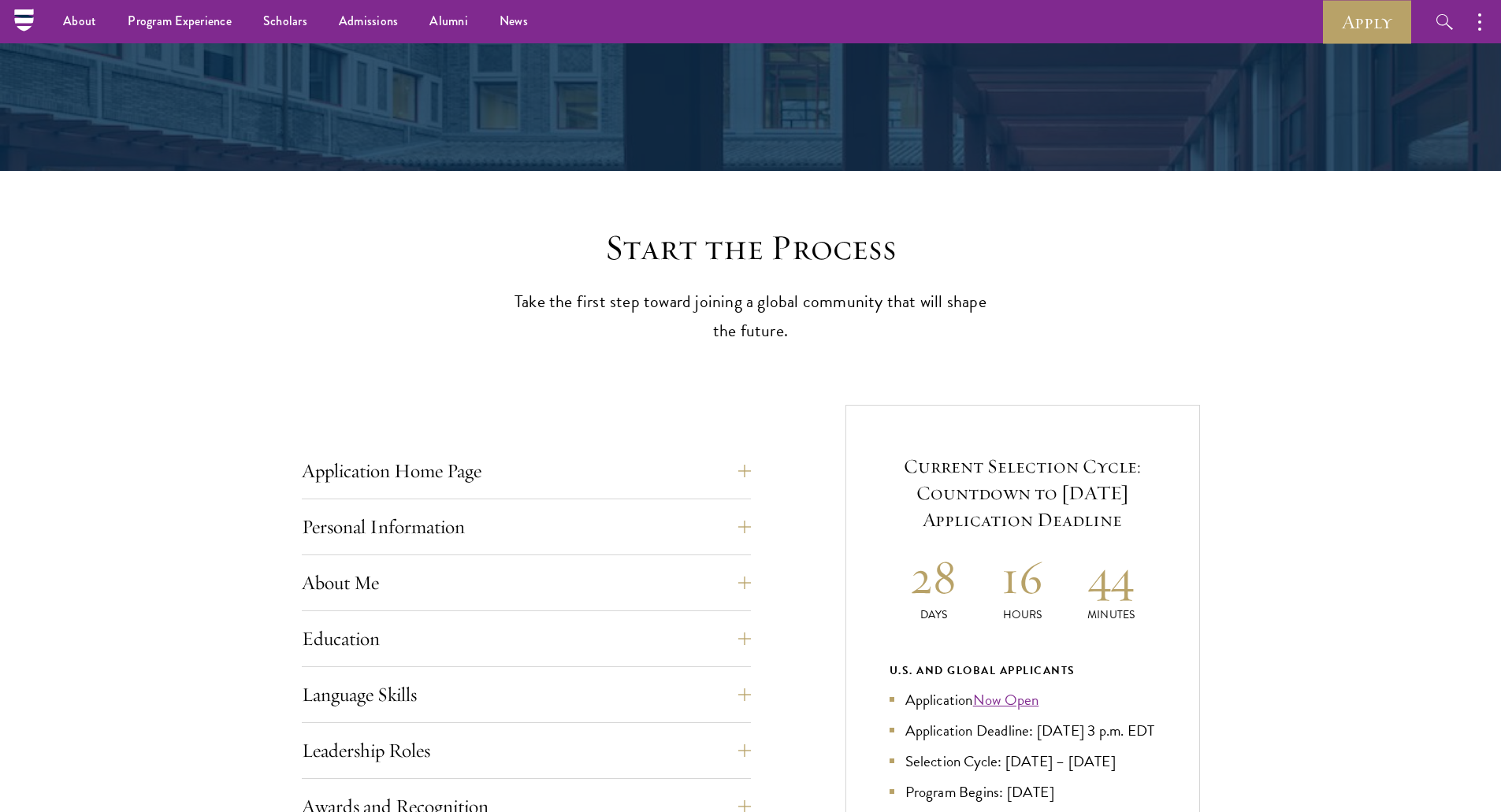
scroll to position [223, 0]
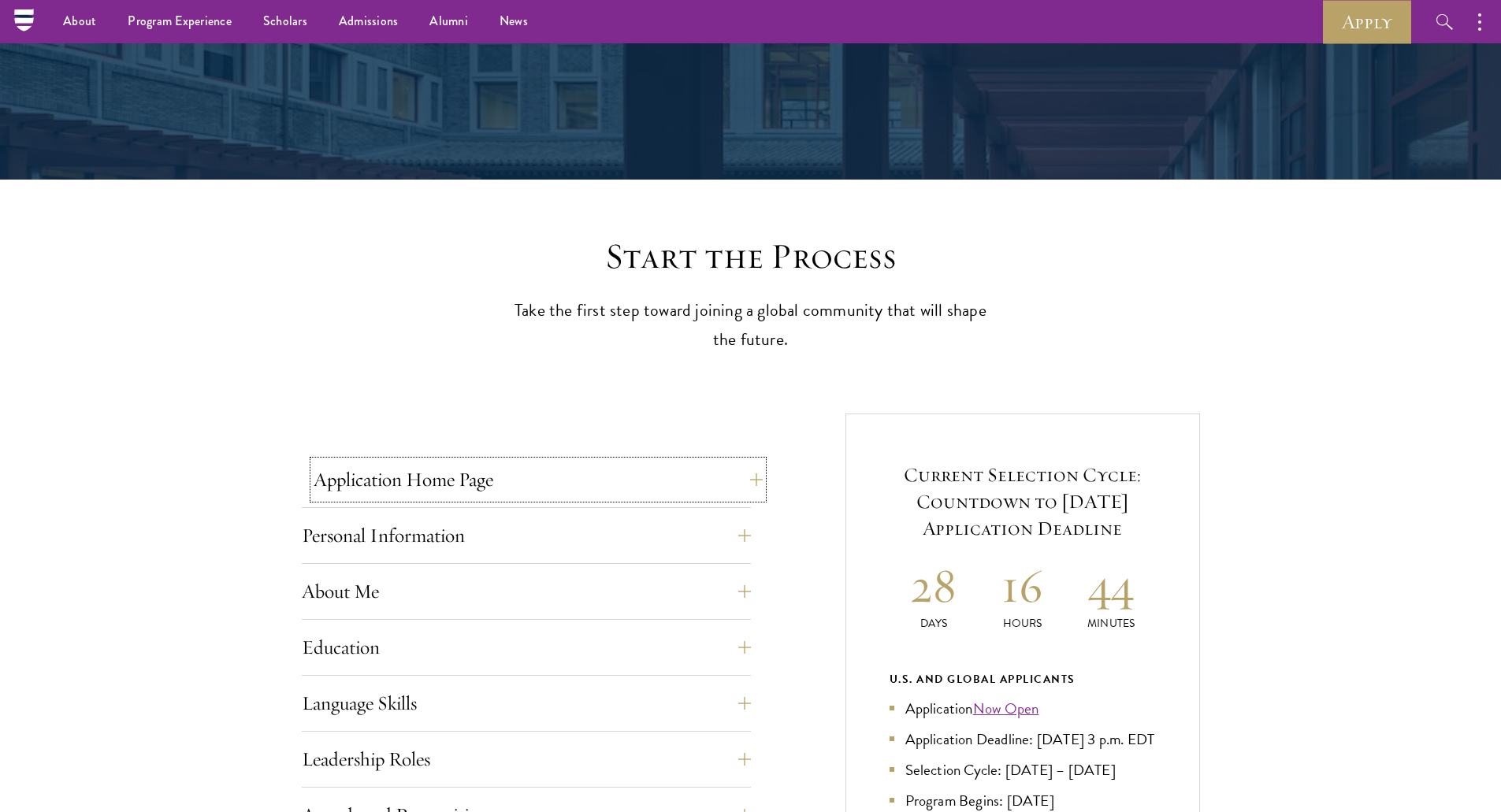
click at [336, 485] on button "Application Home Page" at bounding box center [538, 479] width 449 height 37
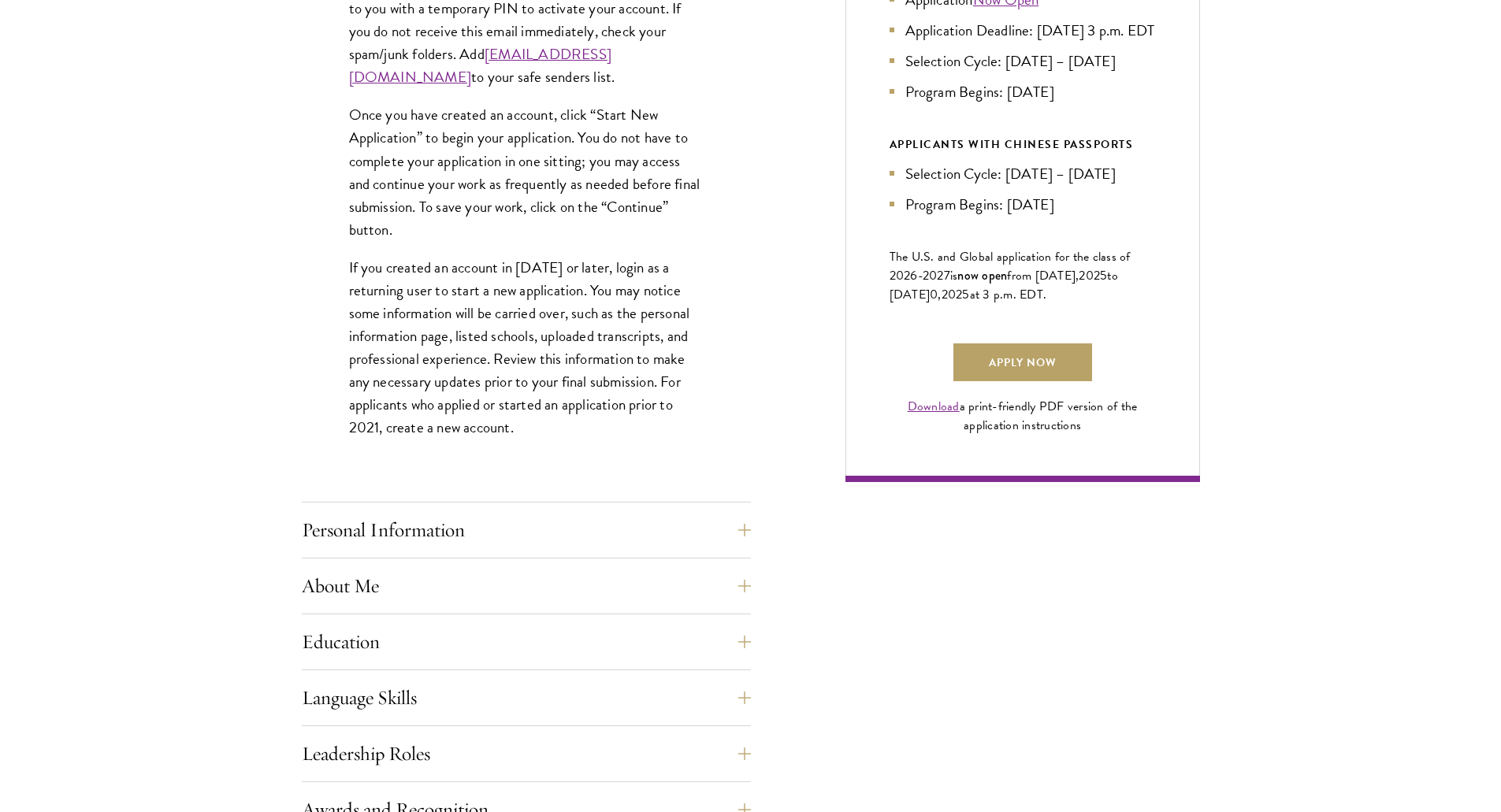
scroll to position [1012, 0]
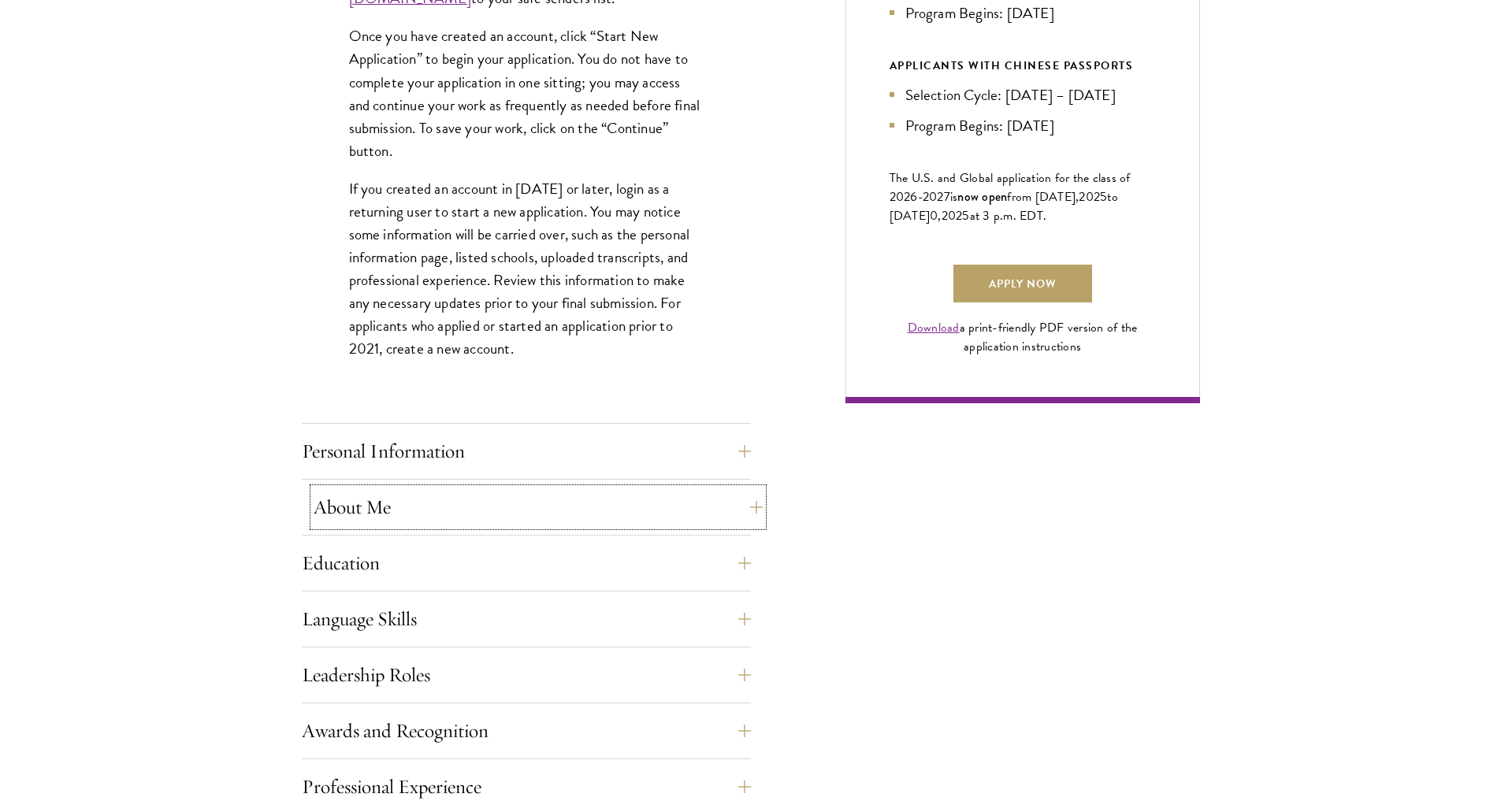
click at [334, 503] on button "About Me" at bounding box center [538, 507] width 449 height 37
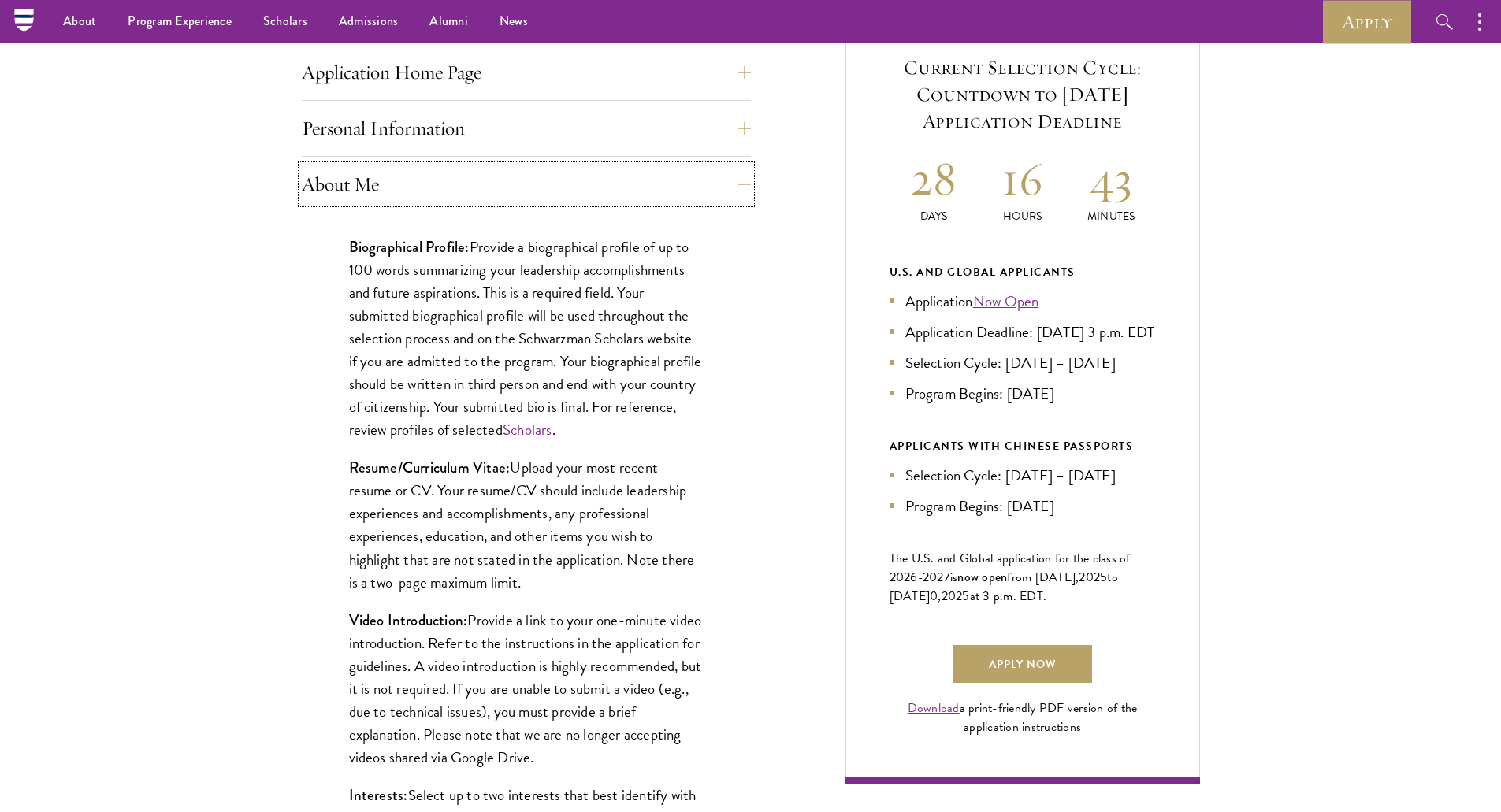
scroll to position [617, 0]
